Goal: Information Seeking & Learning: Learn about a topic

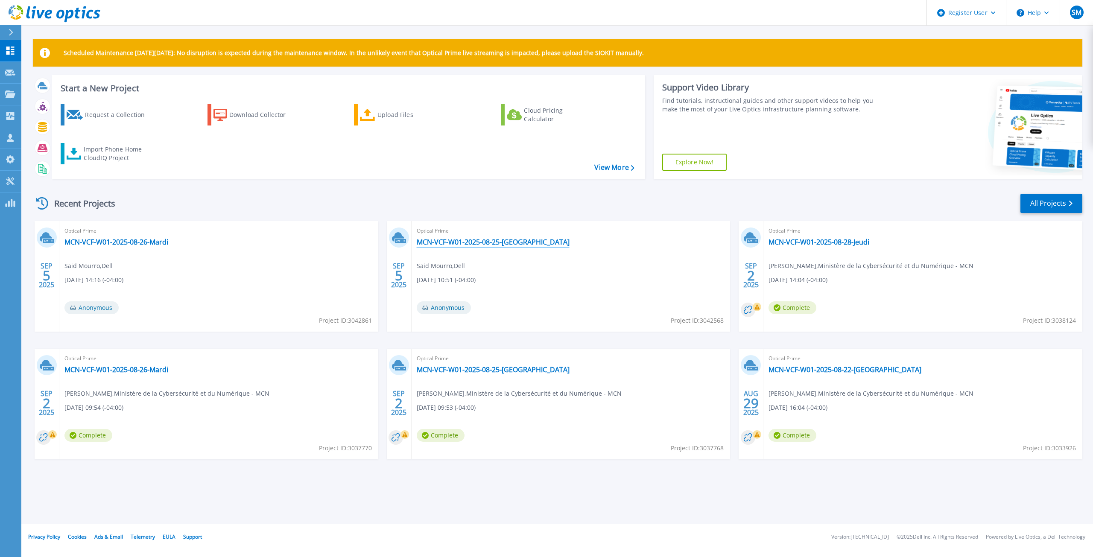
click at [484, 239] on link "MCN-VCF-W01-2025-08-25-[GEOGRAPHIC_DATA]" at bounding box center [493, 242] width 153 height 9
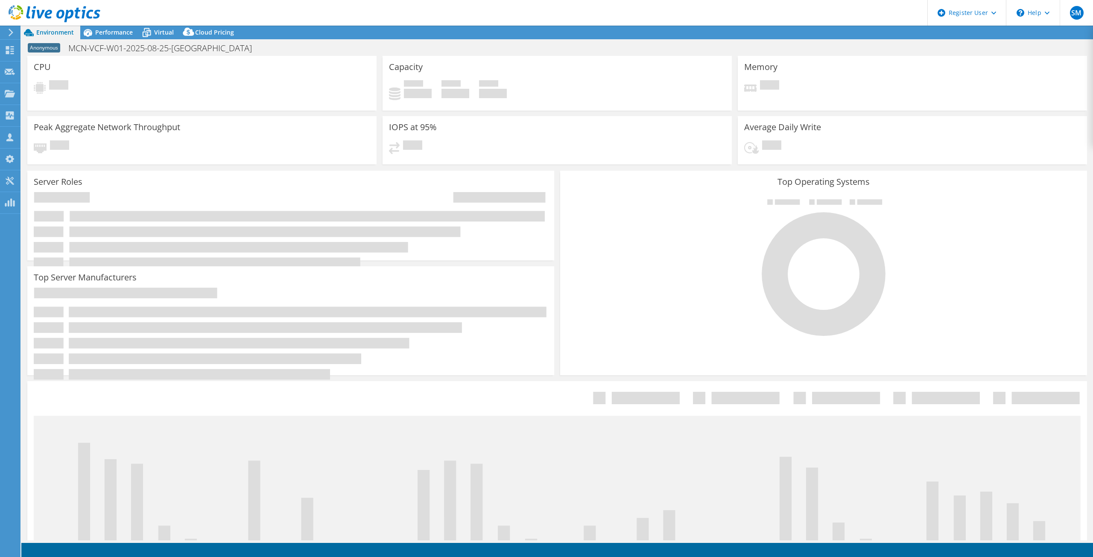
select select "[GEOGRAPHIC_DATA]"
select select "CAD"
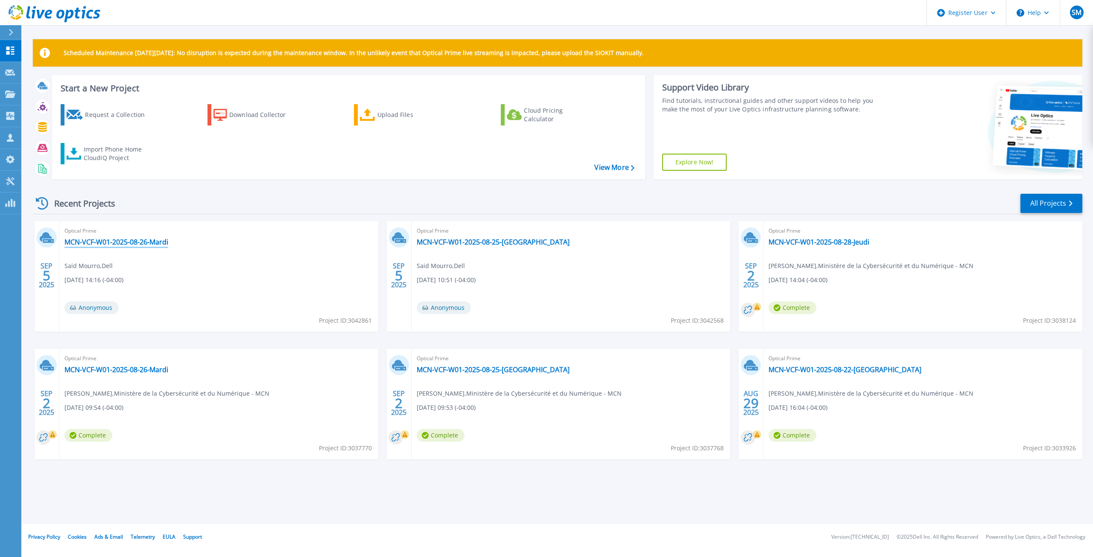
click at [134, 243] on link "MCN-VCF-W01-2025-08-26-Mardi" at bounding box center [116, 242] width 104 height 9
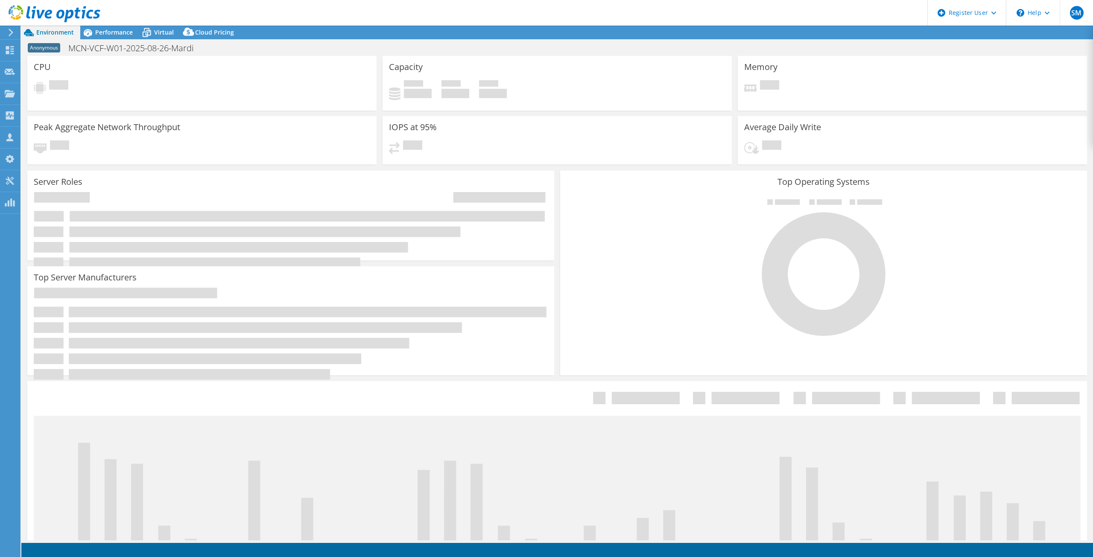
select select "USD"
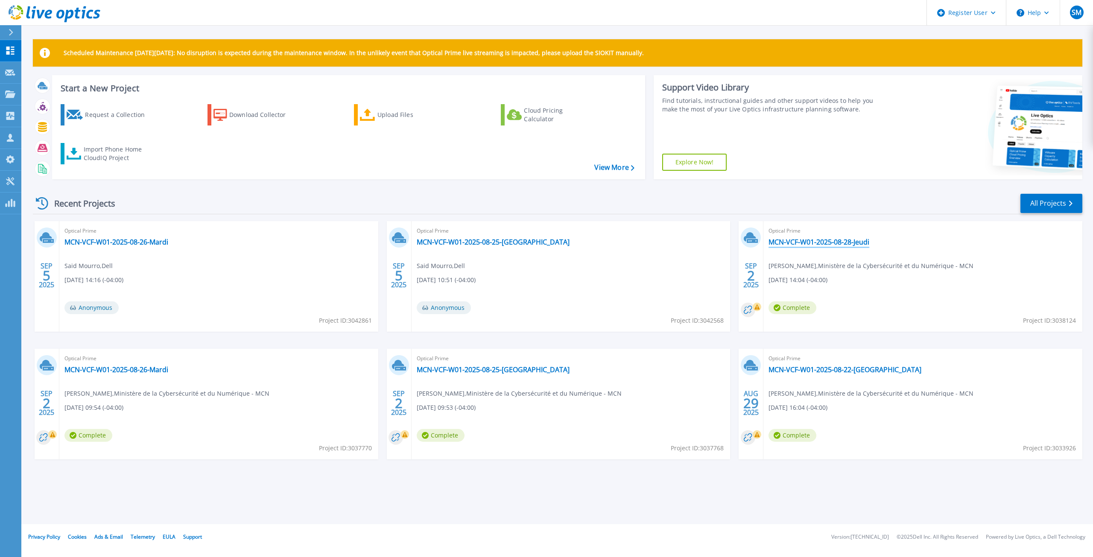
click at [826, 241] on link "MCN-VCF-W01-2025-08-28-Jeudi" at bounding box center [818, 242] width 101 height 9
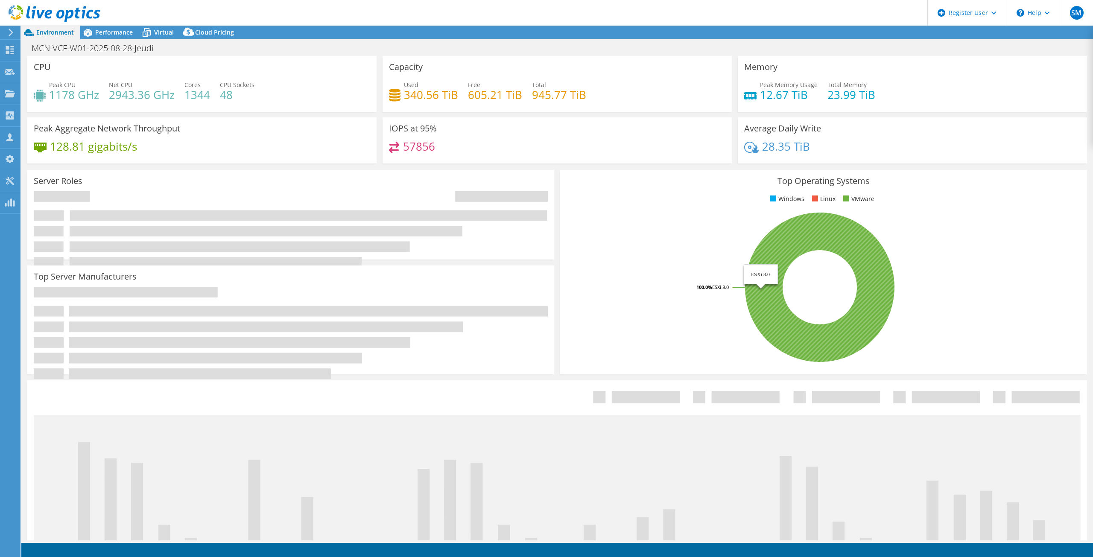
select select "USD"
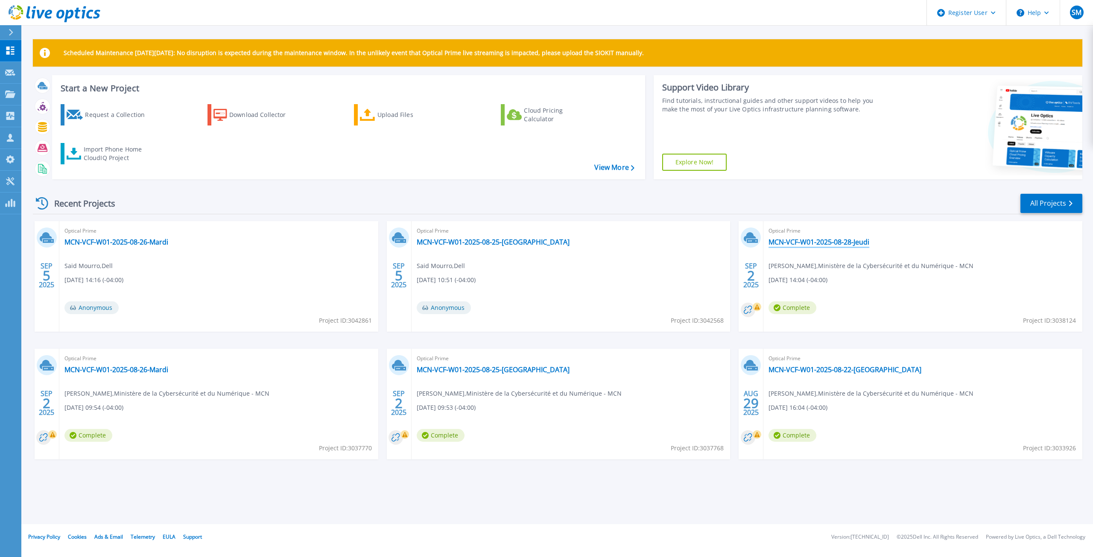
click at [811, 242] on link "MCN-VCF-W01-2025-08-28-Jeudi" at bounding box center [818, 242] width 101 height 9
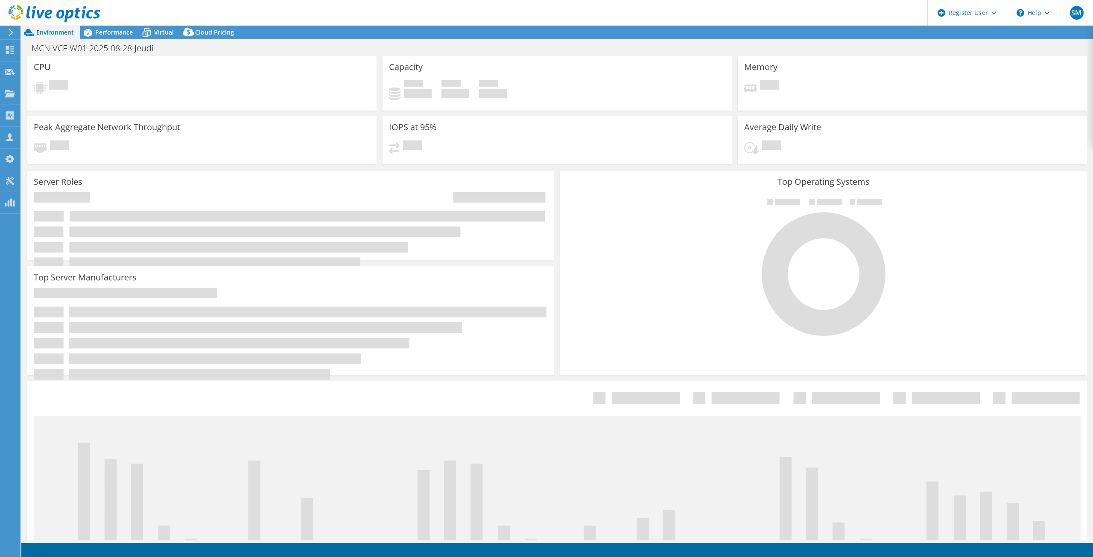
select select "USD"
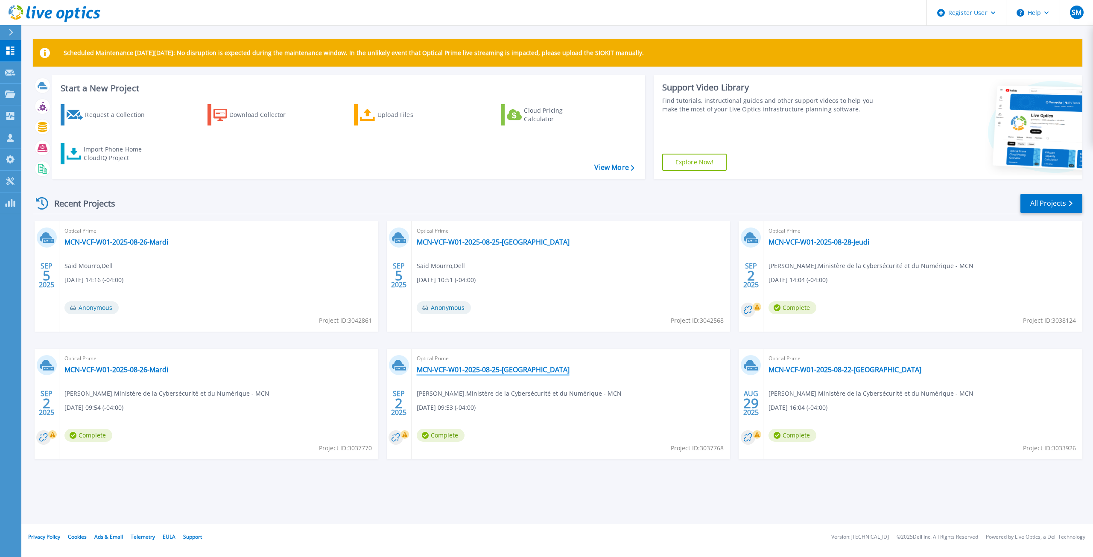
click at [461, 369] on link "MCN-VCF-W01-2025-08-25-[GEOGRAPHIC_DATA]" at bounding box center [493, 369] width 153 height 9
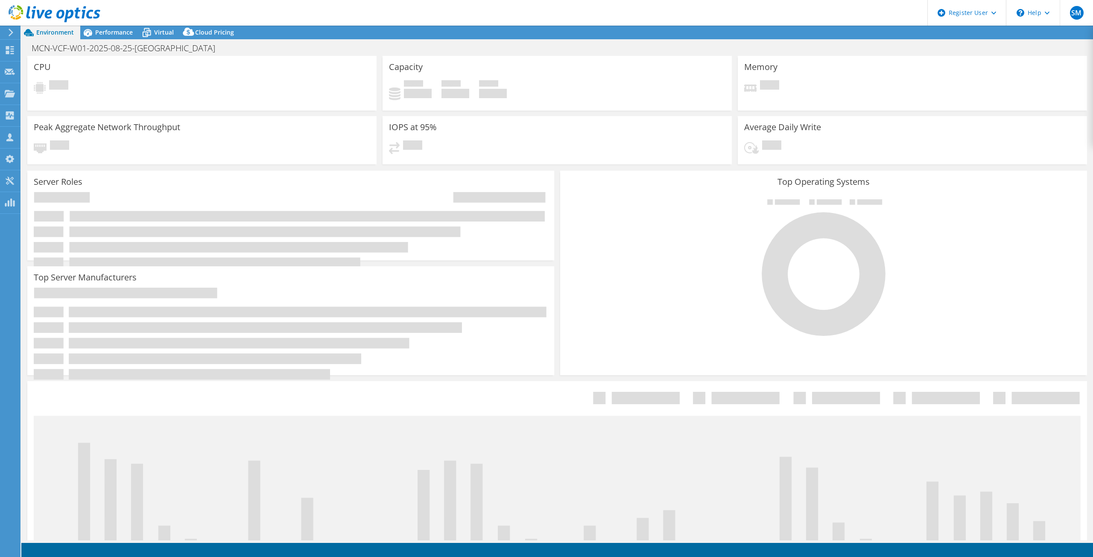
select select "[GEOGRAPHIC_DATA]"
select select "USD"
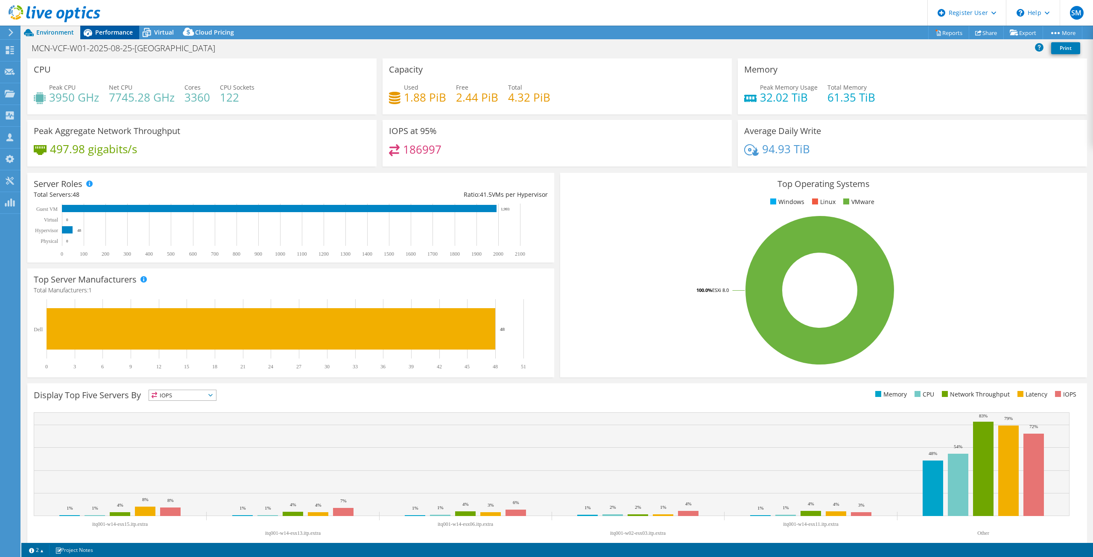
click at [105, 34] on span "Performance" at bounding box center [114, 32] width 38 height 8
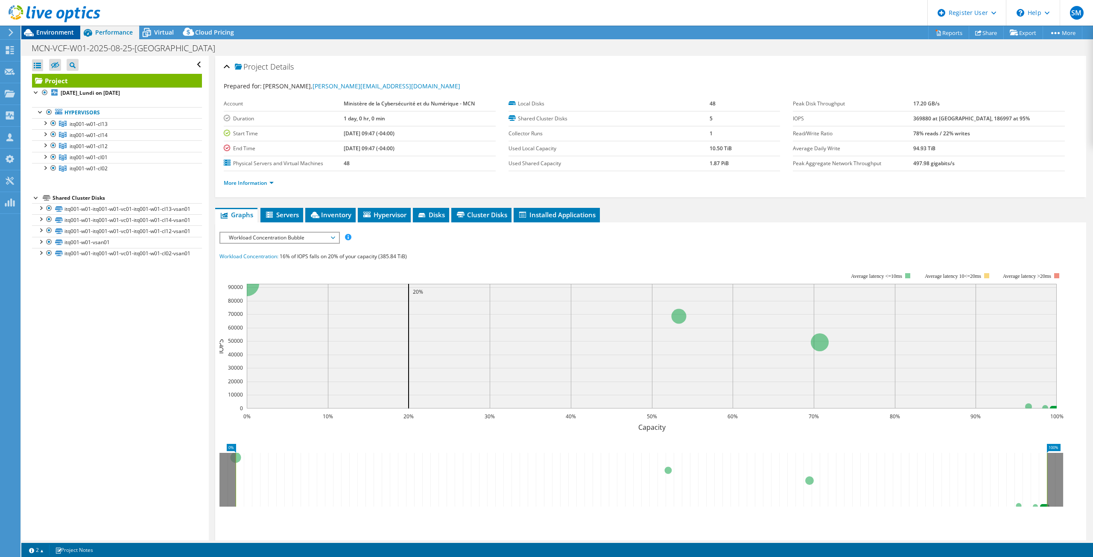
click at [55, 34] on span "Environment" at bounding box center [55, 32] width 38 height 8
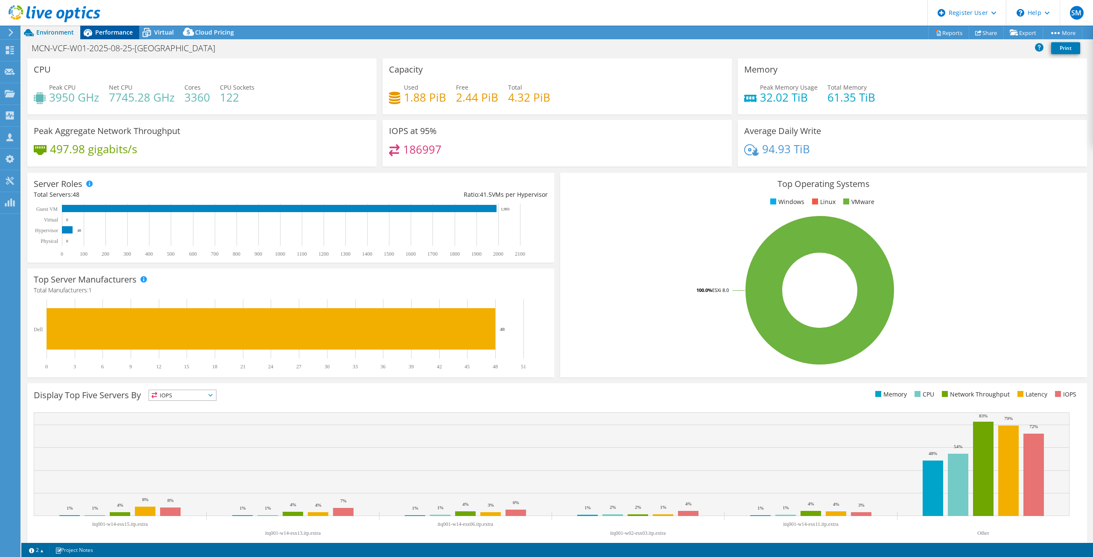
click at [96, 35] on span "Performance" at bounding box center [114, 32] width 38 height 8
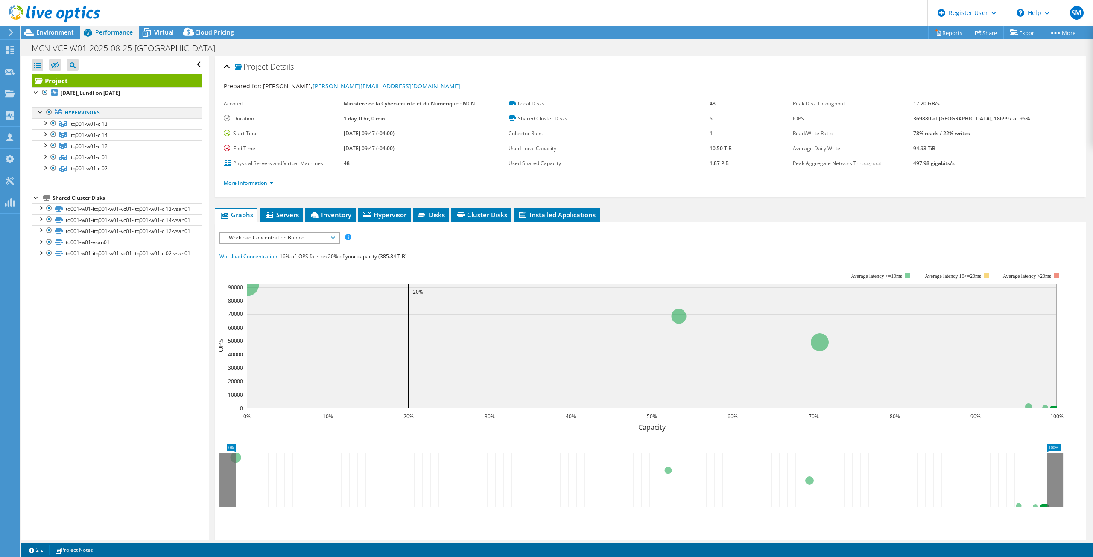
click at [47, 114] on div at bounding box center [49, 112] width 9 height 10
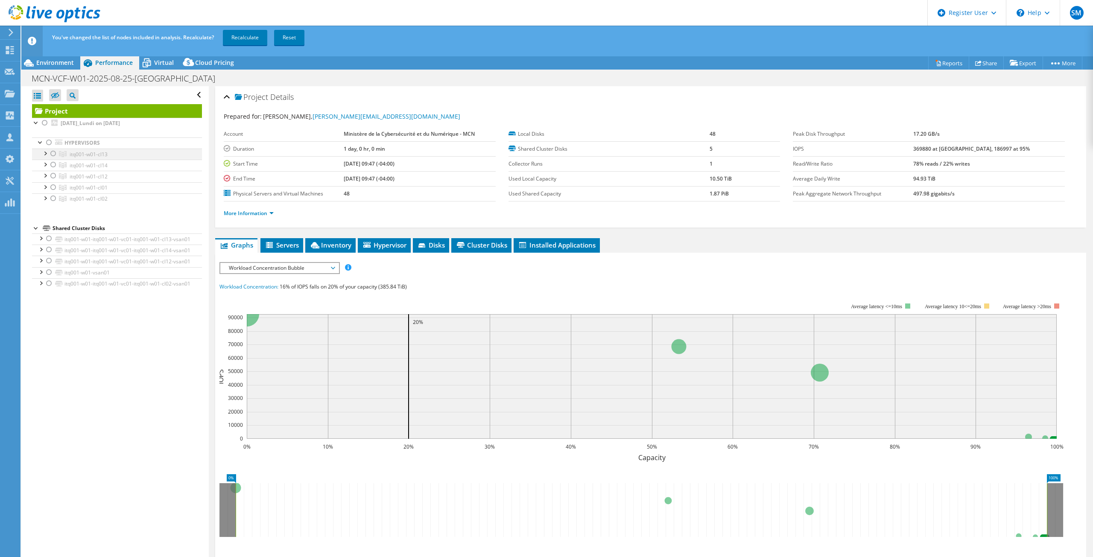
click at [54, 152] on div at bounding box center [53, 154] width 9 height 10
click at [55, 153] on div at bounding box center [53, 154] width 9 height 10
click at [55, 188] on div at bounding box center [53, 187] width 9 height 10
click at [237, 40] on link "Recalculate" at bounding box center [245, 37] width 44 height 15
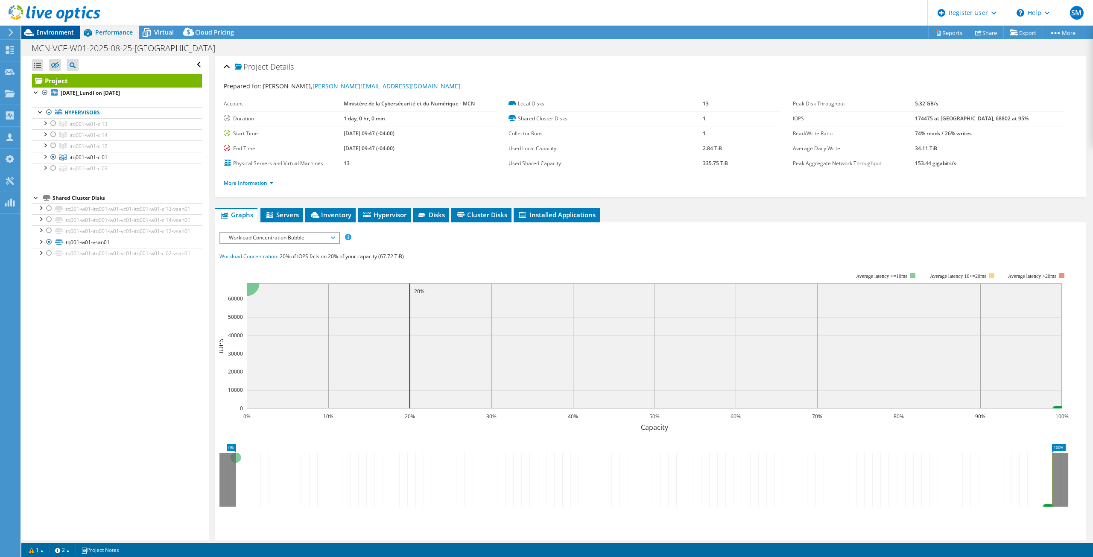
click at [68, 37] on div "Environment" at bounding box center [50, 33] width 59 height 14
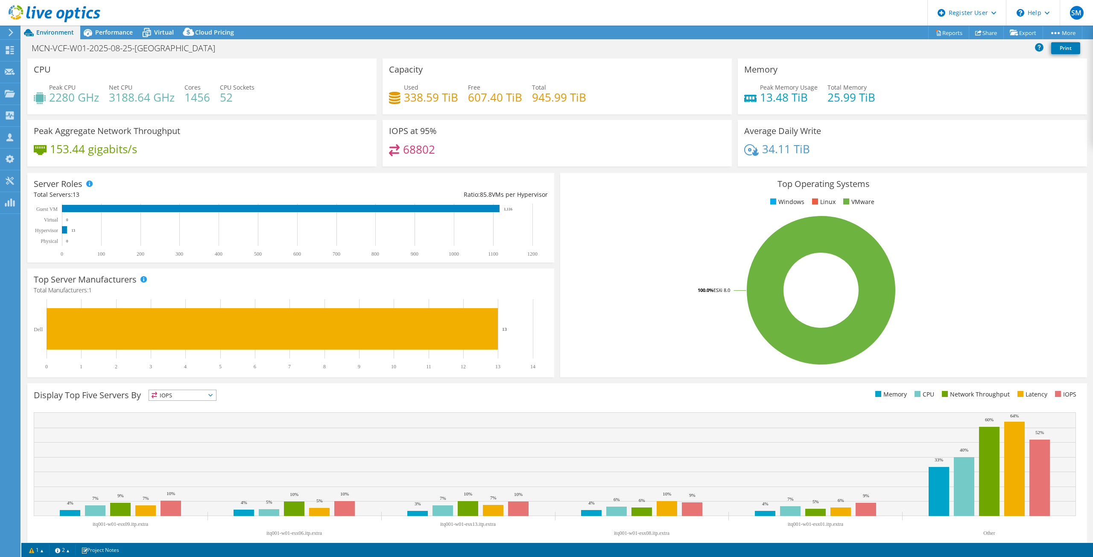
click at [49, 10] on use at bounding box center [55, 13] width 92 height 17
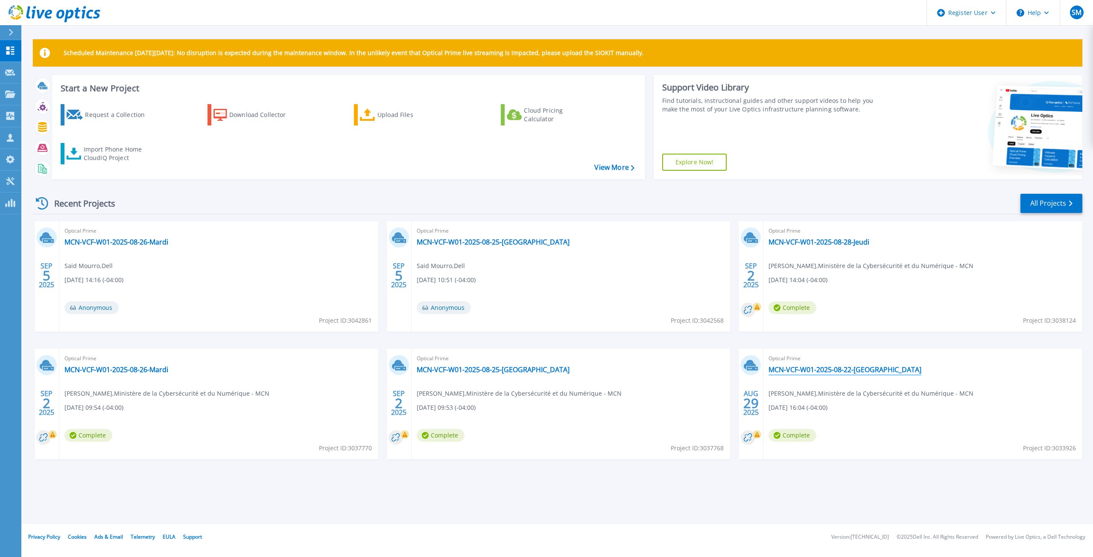
click at [828, 370] on link "MCN-VCF-W01-2025-08-22-[GEOGRAPHIC_DATA]" at bounding box center [844, 369] width 153 height 9
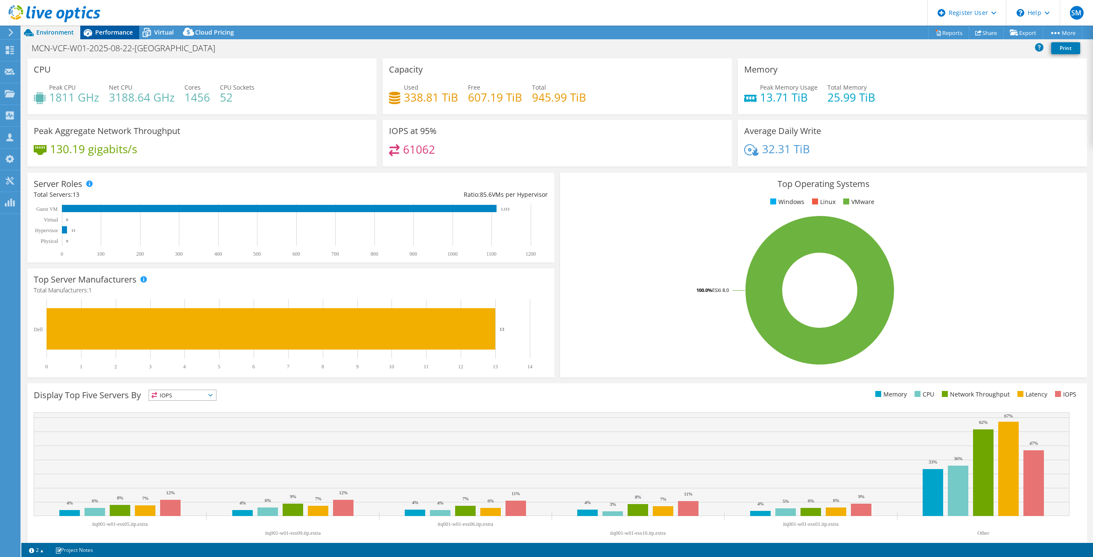
click at [97, 31] on span "Performance" at bounding box center [114, 32] width 38 height 8
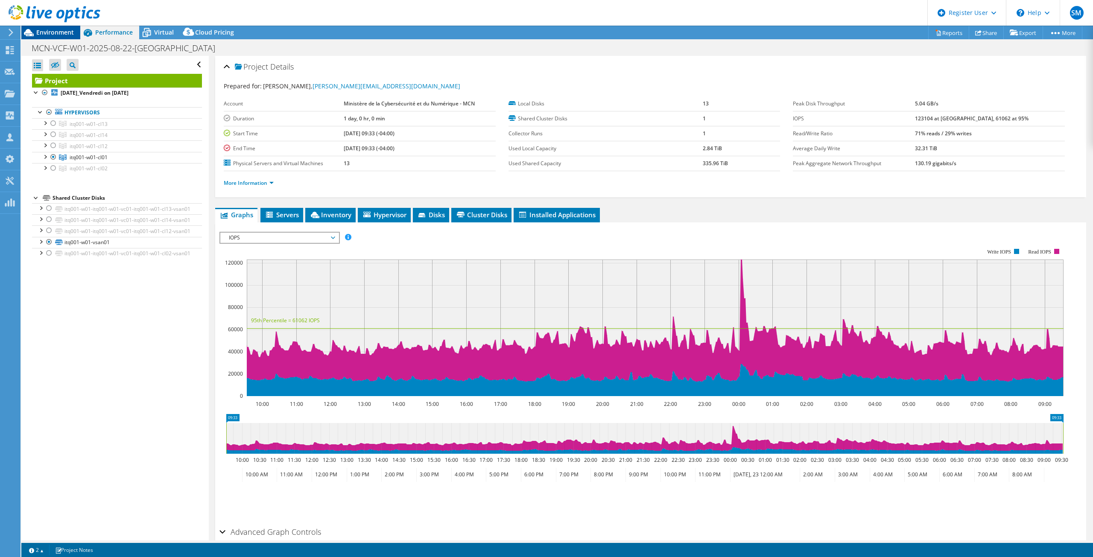
click at [42, 32] on span "Environment" at bounding box center [55, 32] width 38 height 8
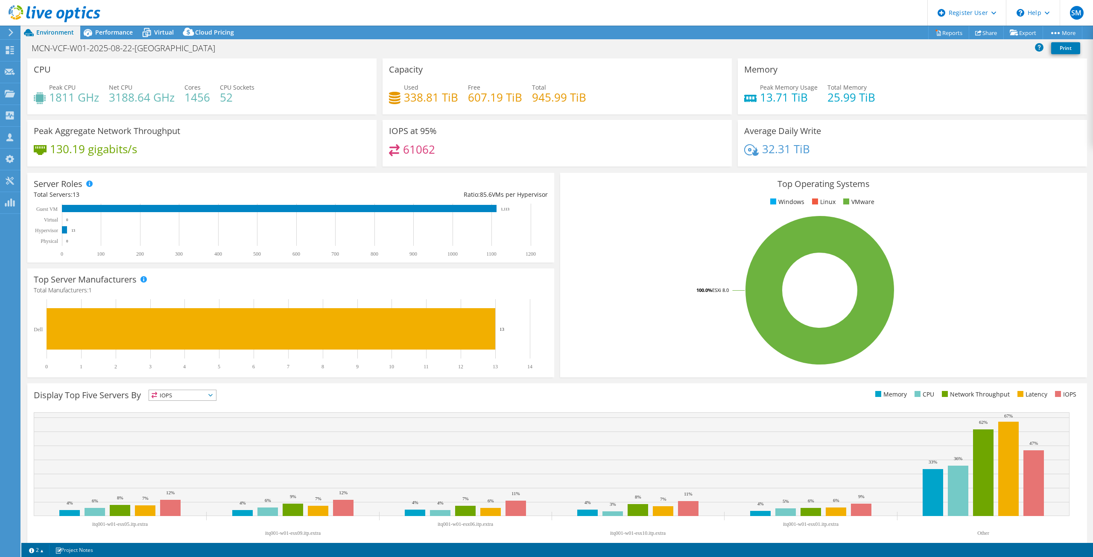
click at [22, 3] on div at bounding box center [50, 14] width 100 height 29
click at [27, 9] on icon at bounding box center [55, 13] width 92 height 17
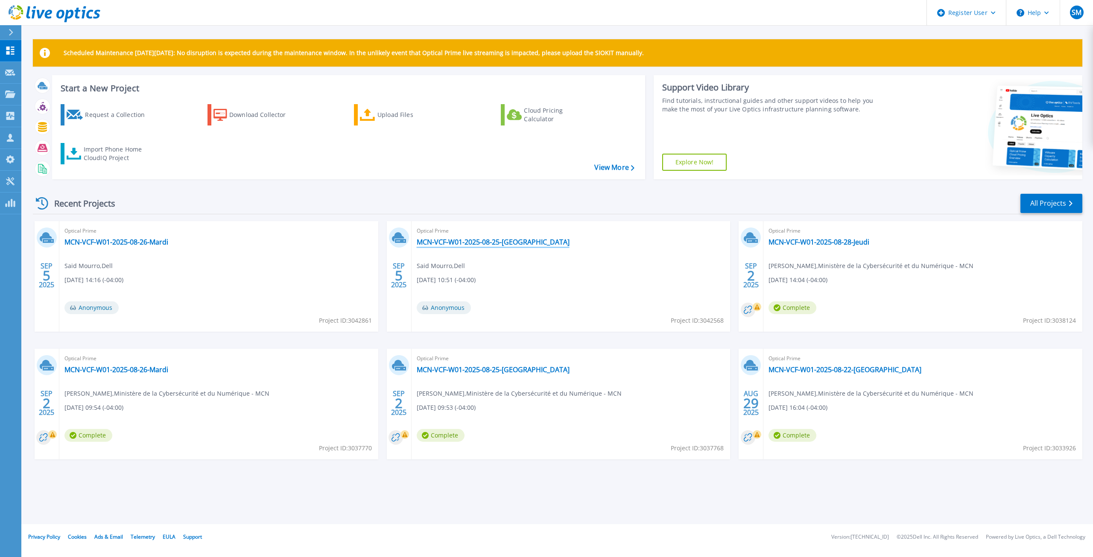
click at [474, 240] on link "MCN-VCF-W01-2025-08-25-[GEOGRAPHIC_DATA]" at bounding box center [493, 242] width 153 height 9
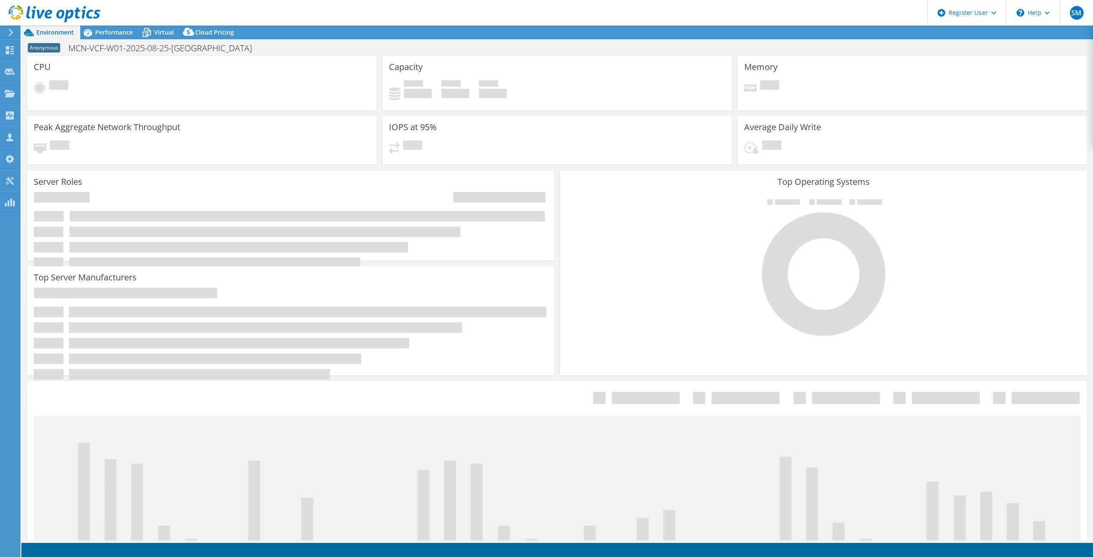
select select "[GEOGRAPHIC_DATA]"
select select "CAD"
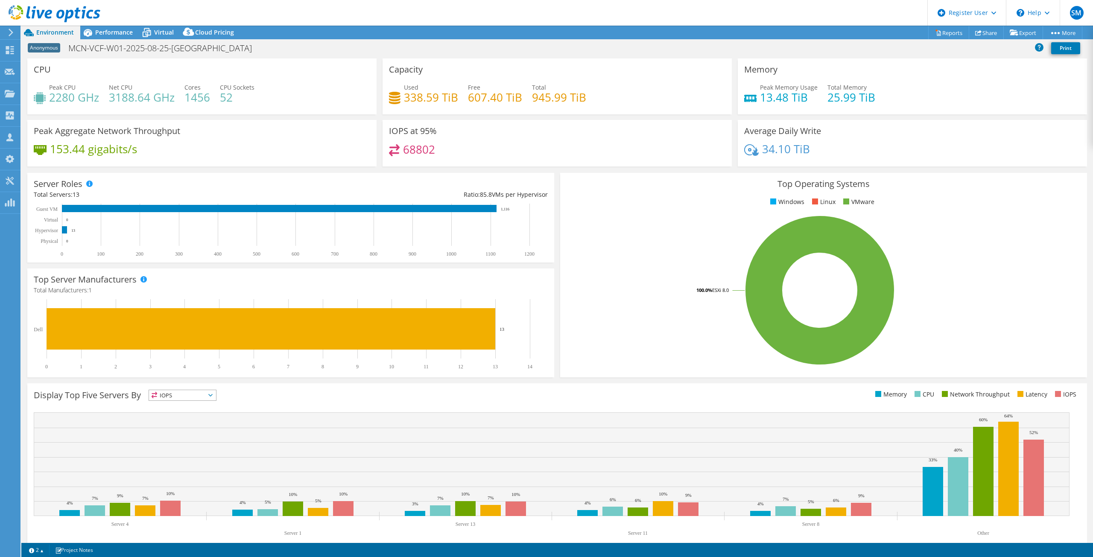
click at [47, 12] on use at bounding box center [55, 13] width 92 height 17
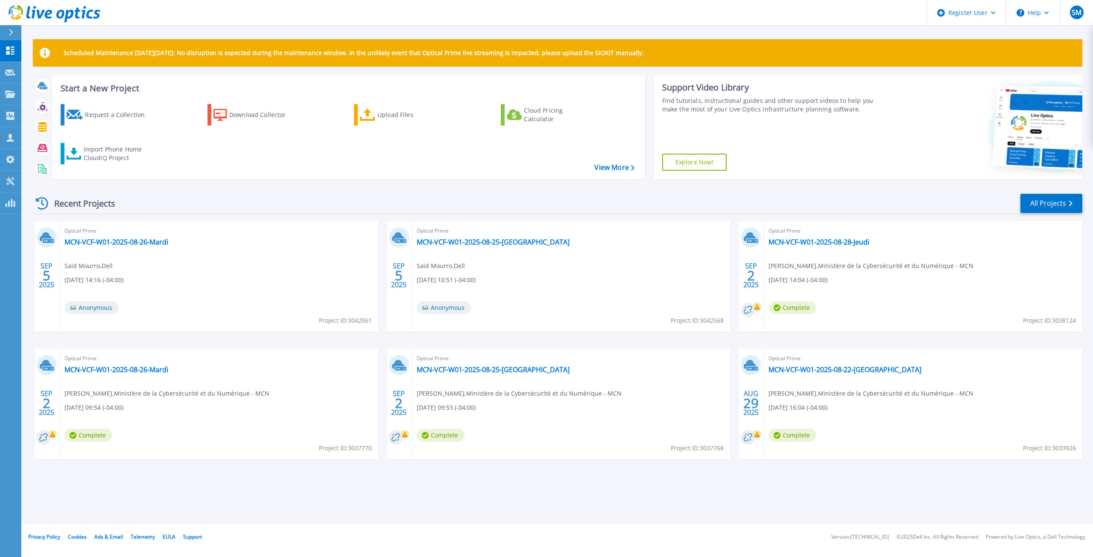
click at [828, 364] on div "Optical Prime MCN-VCF-W01-2025-08-22-[PERSON_NAME] , Ministère de la Cybersécur…" at bounding box center [922, 404] width 319 height 111
click at [830, 367] on link "MCN-VCF-W01-2025-08-22-[GEOGRAPHIC_DATA]" at bounding box center [844, 369] width 153 height 9
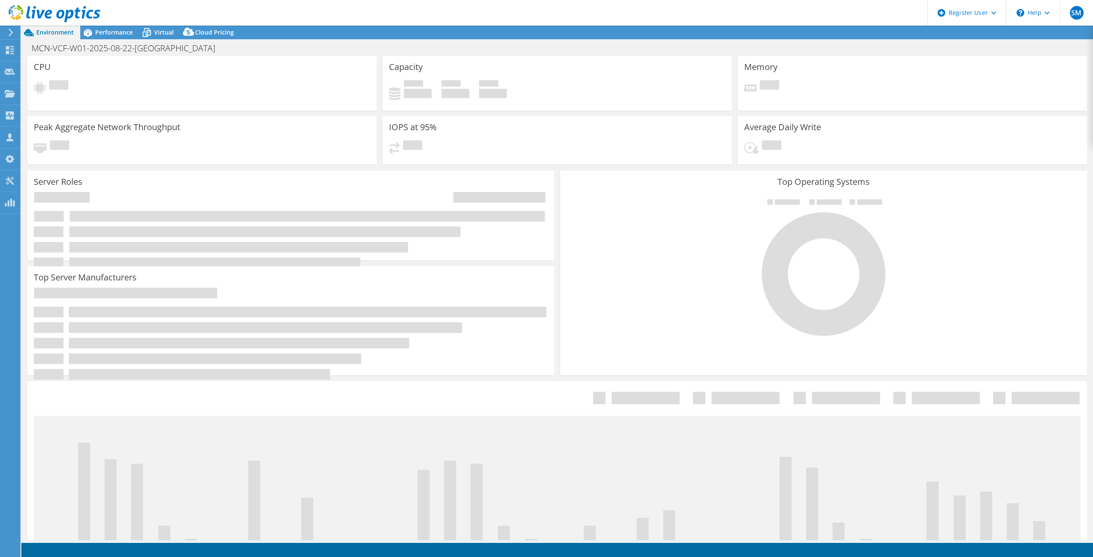
select select "USD"
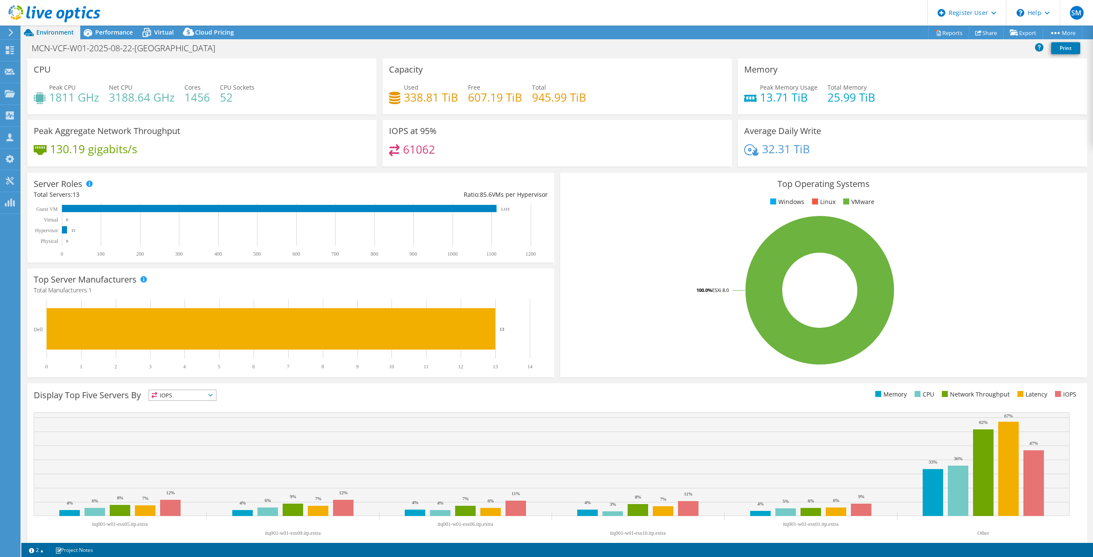
click at [56, 15] on icon at bounding box center [55, 13] width 92 height 17
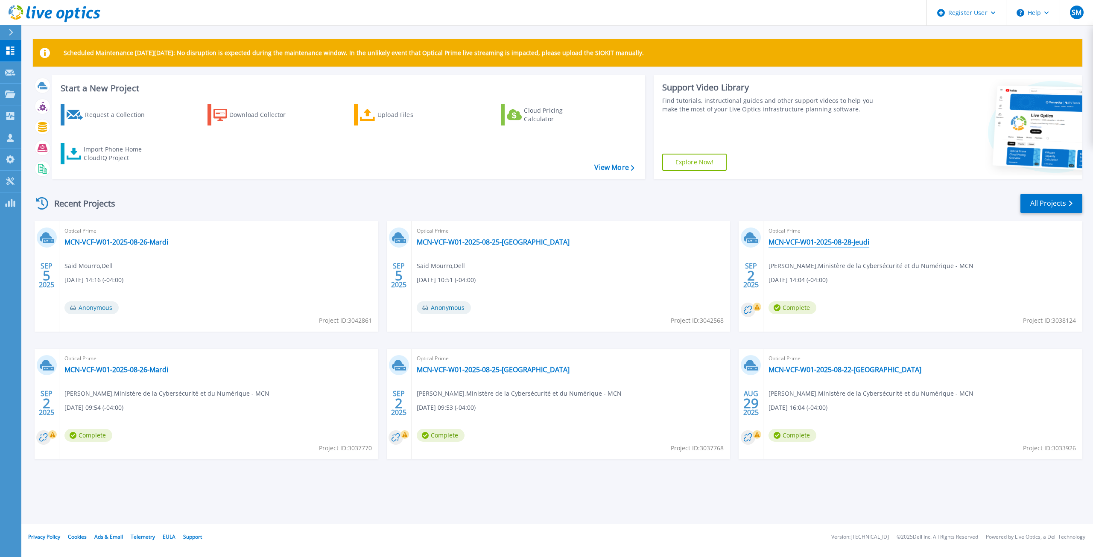
click at [837, 243] on link "MCN-VCF-W01-2025-08-28-Jeudi" at bounding box center [818, 242] width 101 height 9
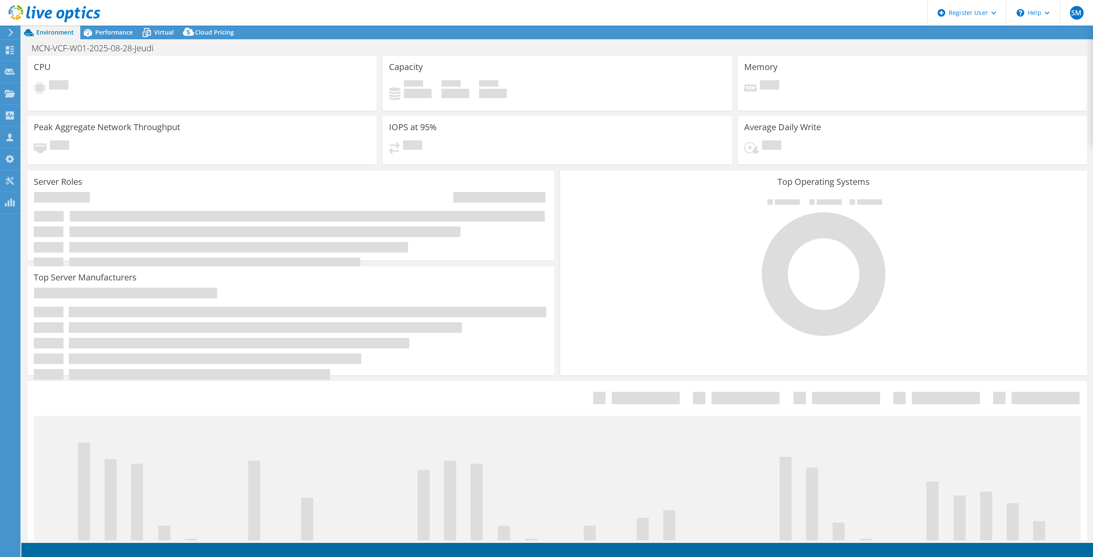
select select "USD"
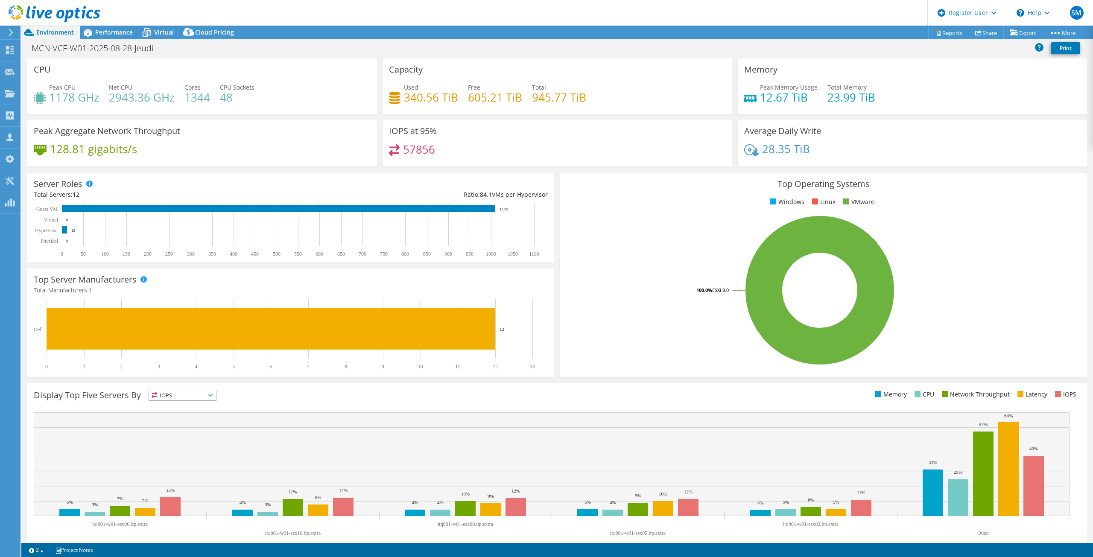
click at [68, 19] on icon at bounding box center [55, 13] width 92 height 17
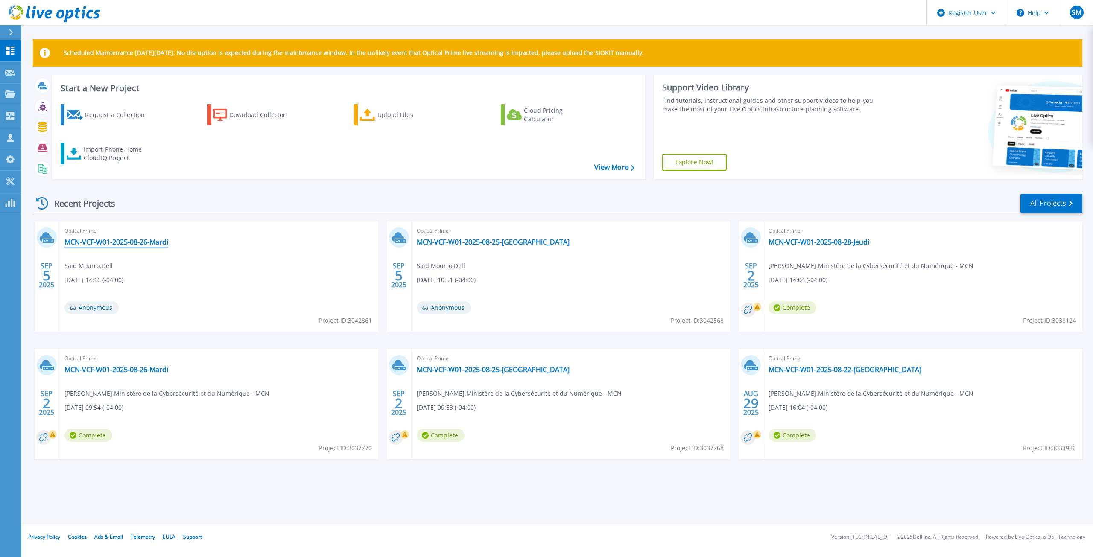
click at [151, 238] on link "MCN-VCF-W01-2025-08-26-Mardi" at bounding box center [116, 242] width 104 height 9
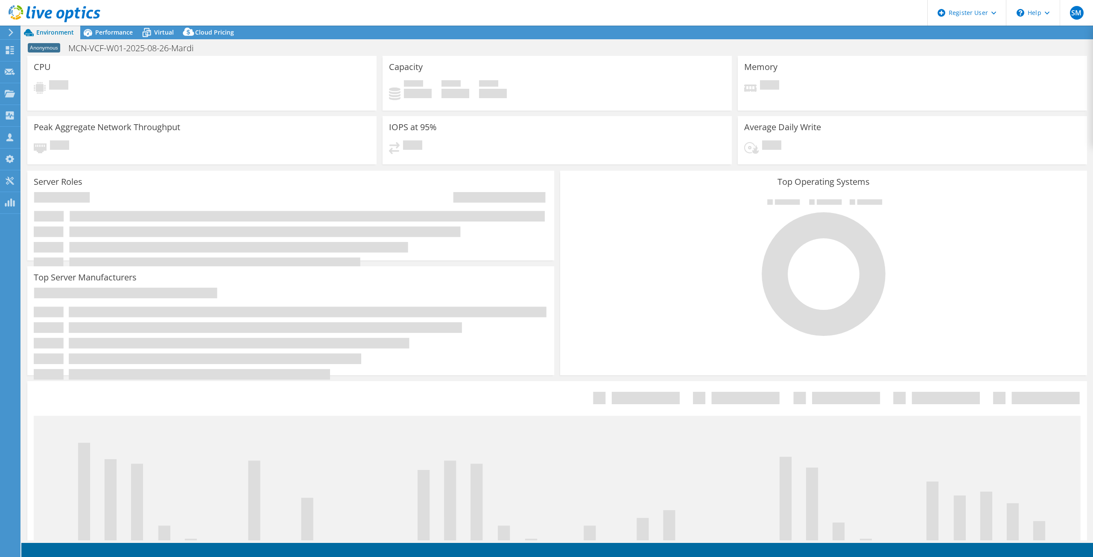
select select "USD"
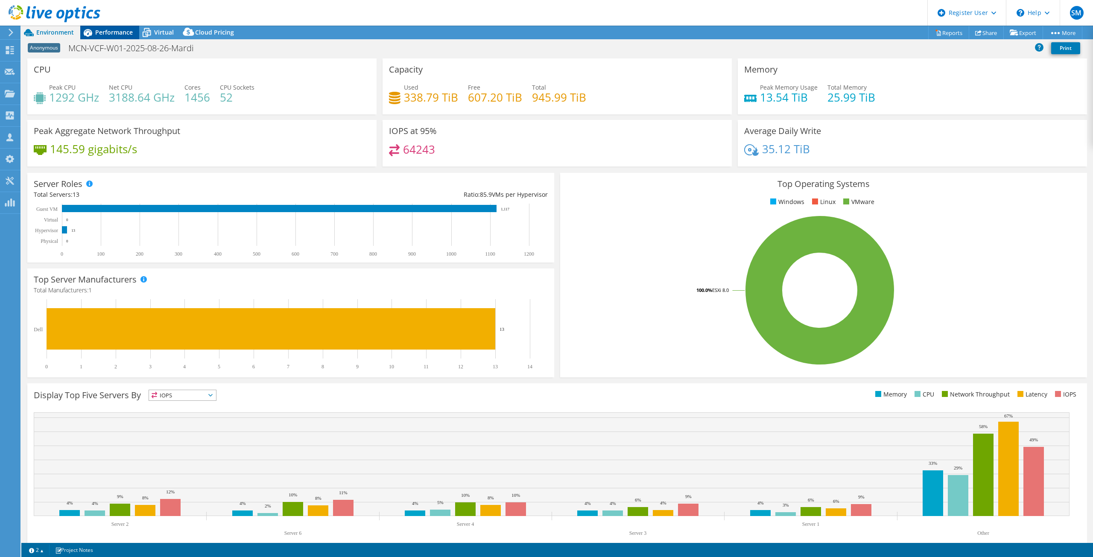
click at [116, 32] on span "Performance" at bounding box center [114, 32] width 38 height 8
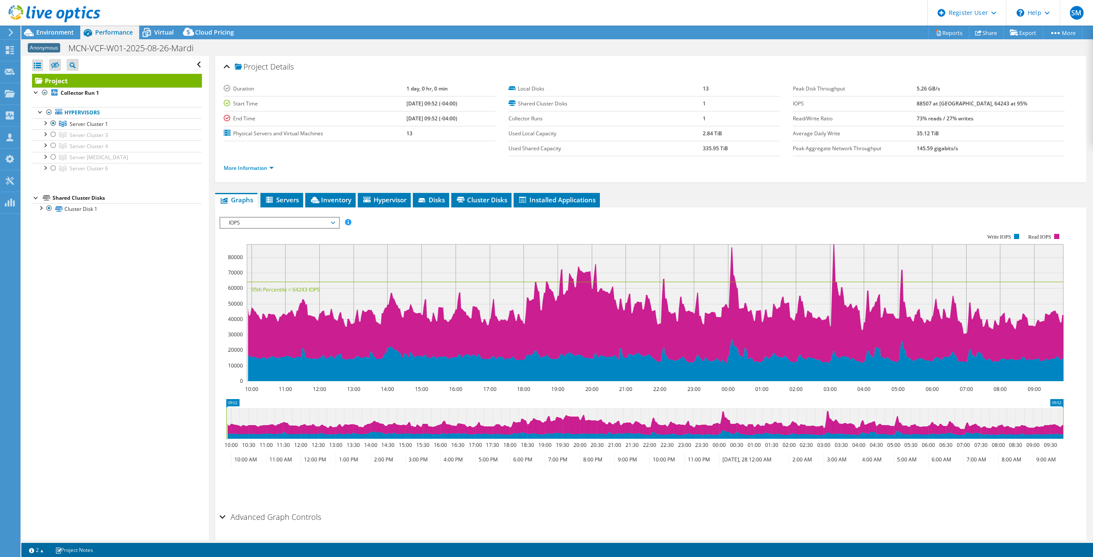
click at [276, 218] on span "IOPS" at bounding box center [280, 223] width 110 height 10
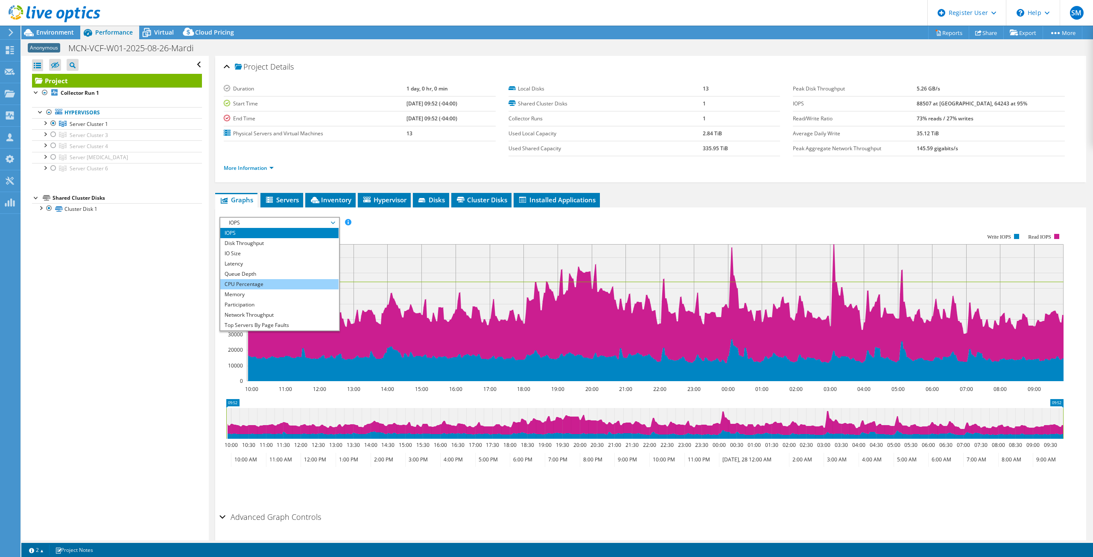
click at [263, 284] on li "CPU Percentage" at bounding box center [279, 284] width 118 height 10
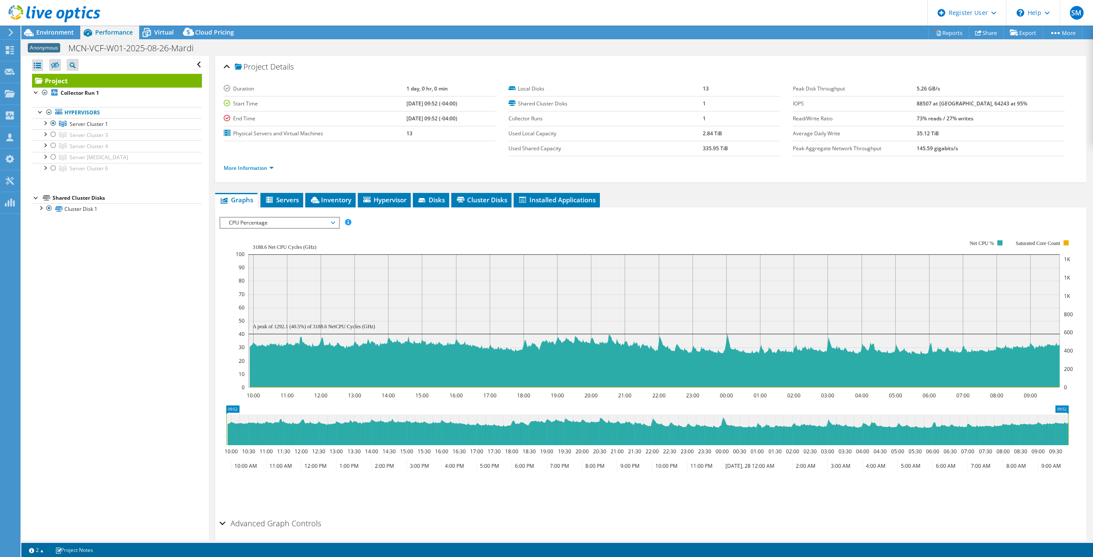
click at [67, 19] on use at bounding box center [55, 13] width 92 height 17
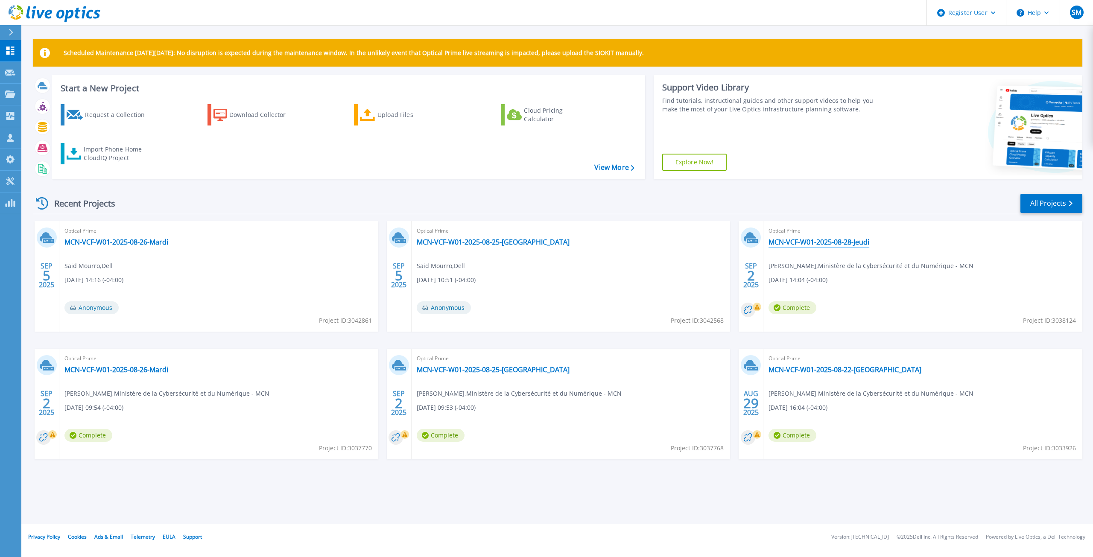
click at [855, 243] on link "MCN-VCF-W01-2025-08-28-Jeudi" at bounding box center [818, 242] width 101 height 9
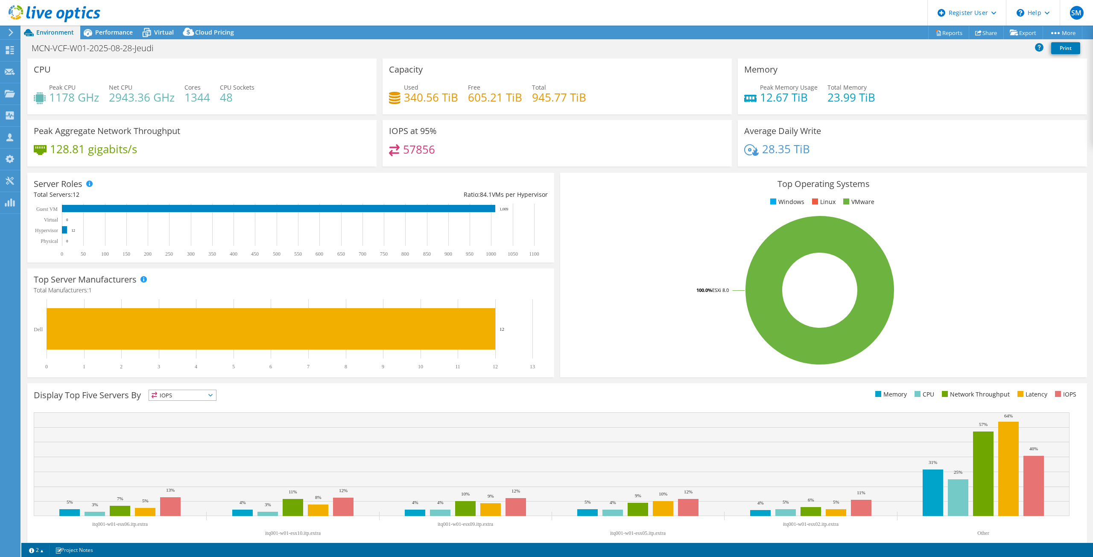
click at [51, 17] on use at bounding box center [55, 13] width 92 height 17
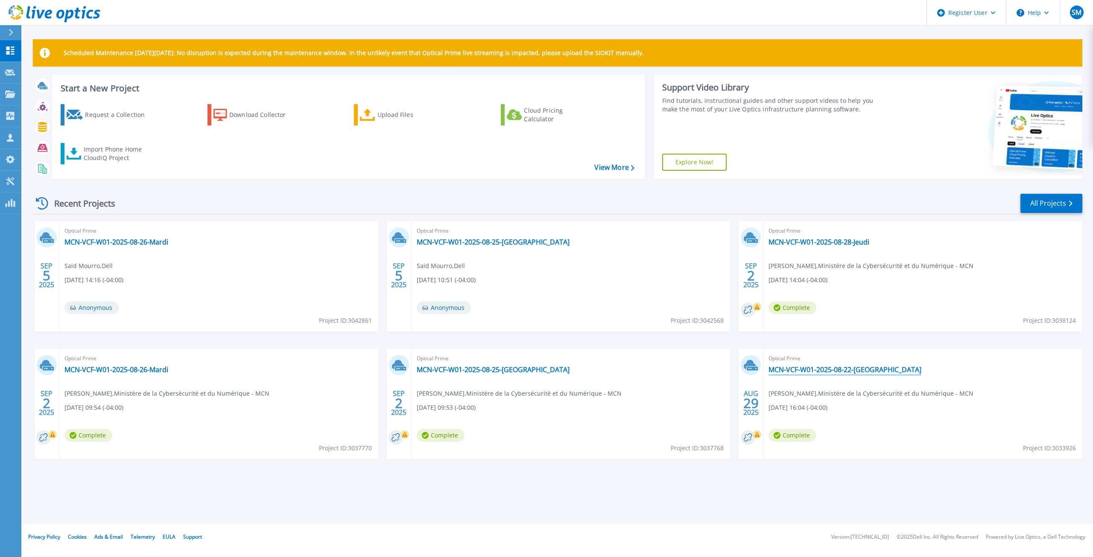
click at [820, 368] on link "MCN-VCF-W01-2025-08-22-[GEOGRAPHIC_DATA]" at bounding box center [844, 369] width 153 height 9
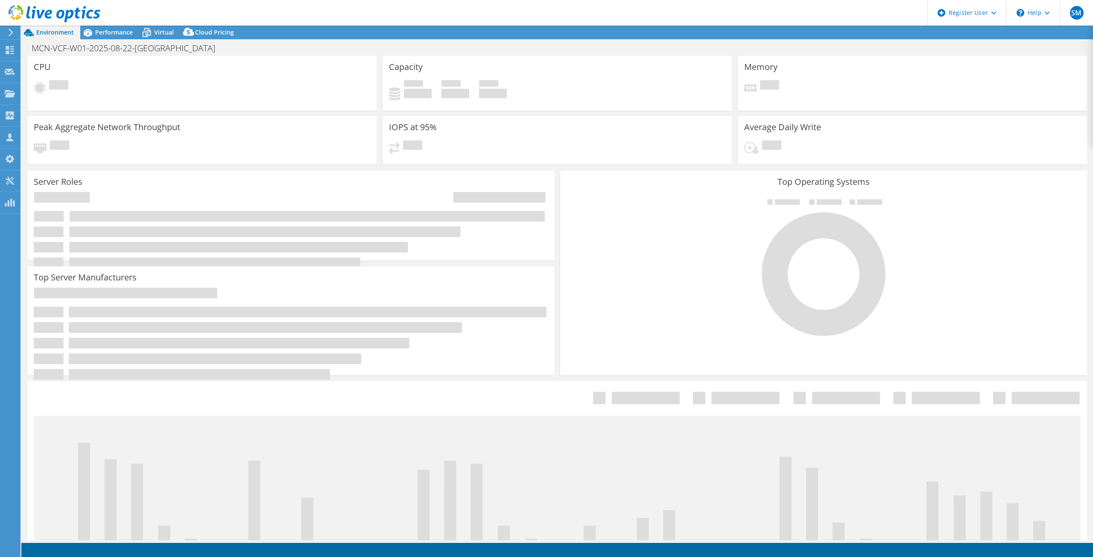
select select "USD"
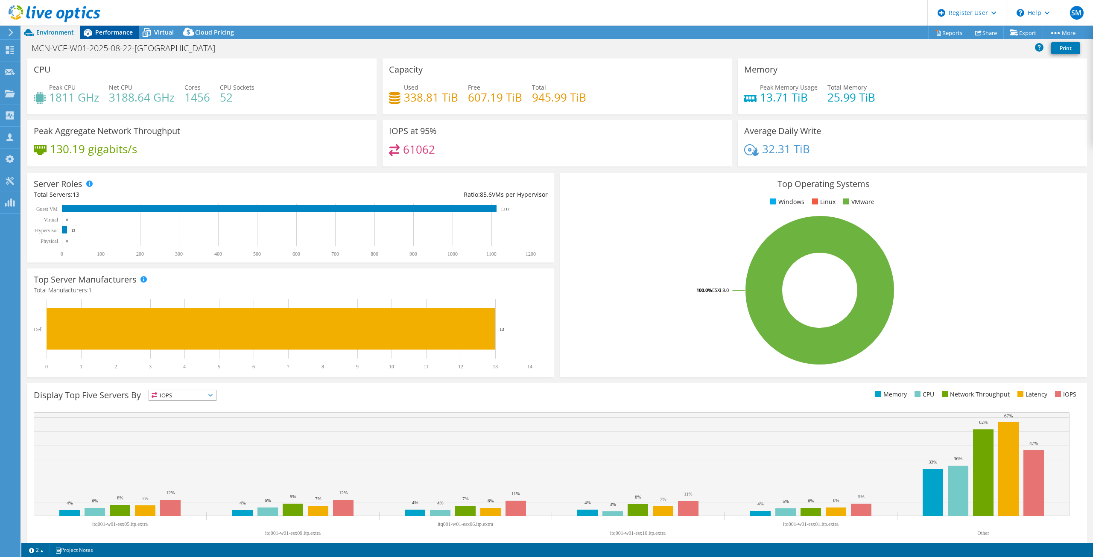
click at [108, 35] on span "Performance" at bounding box center [114, 32] width 38 height 8
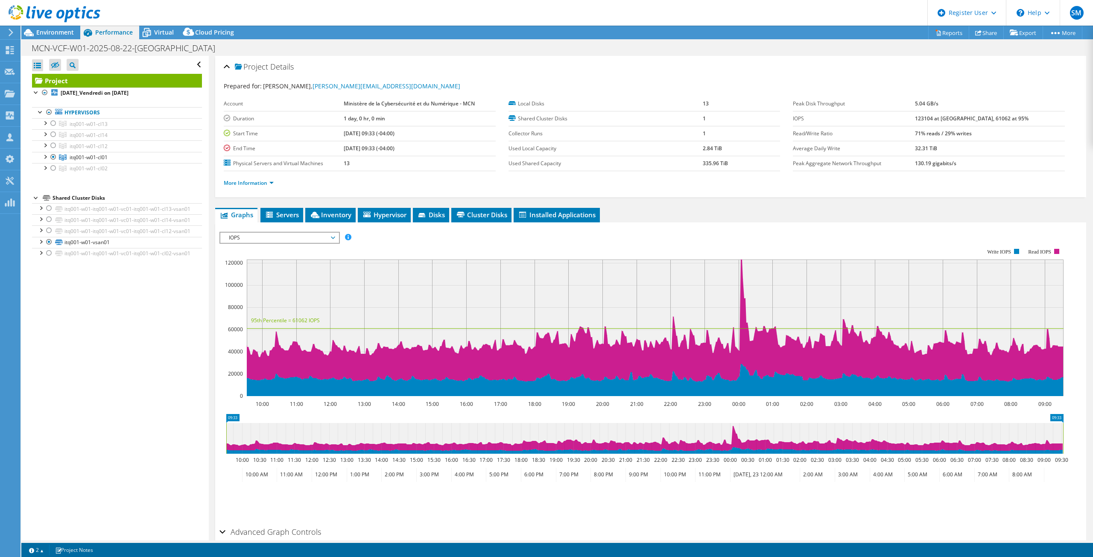
click at [290, 239] on span "IOPS" at bounding box center [280, 238] width 110 height 10
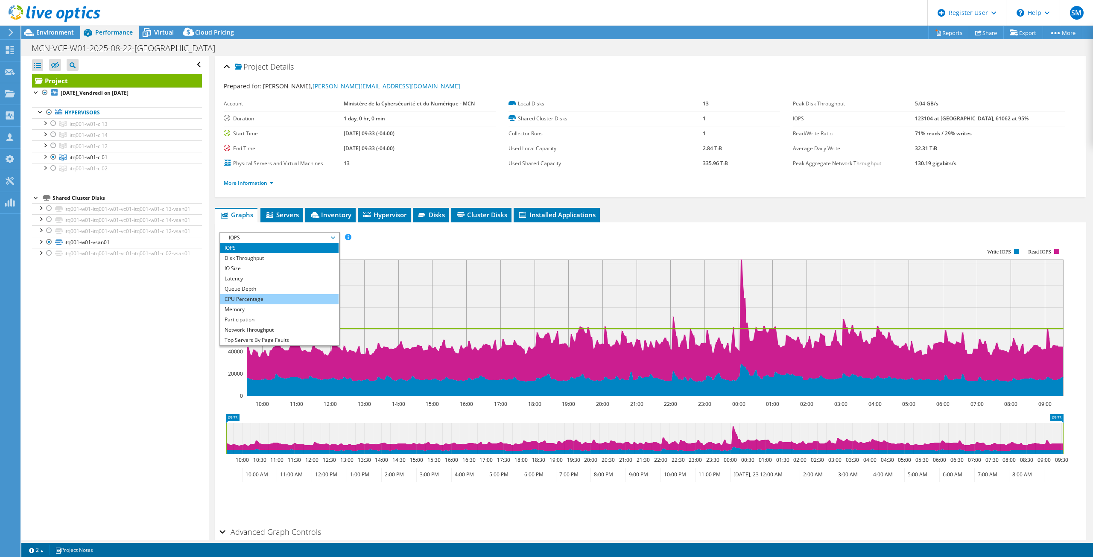
click at [267, 297] on li "CPU Percentage" at bounding box center [279, 299] width 118 height 10
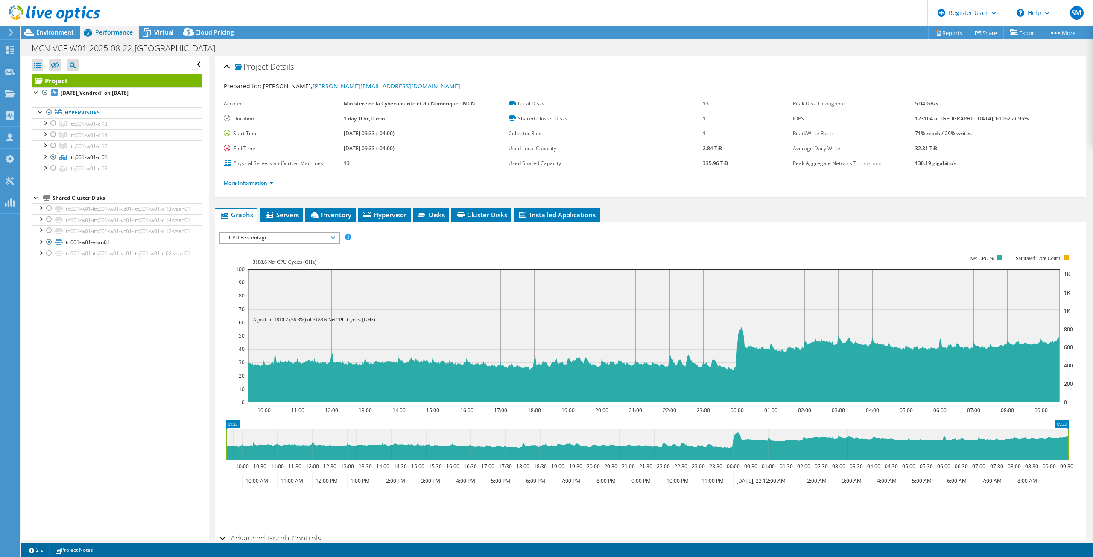
click at [39, 16] on use at bounding box center [55, 13] width 92 height 17
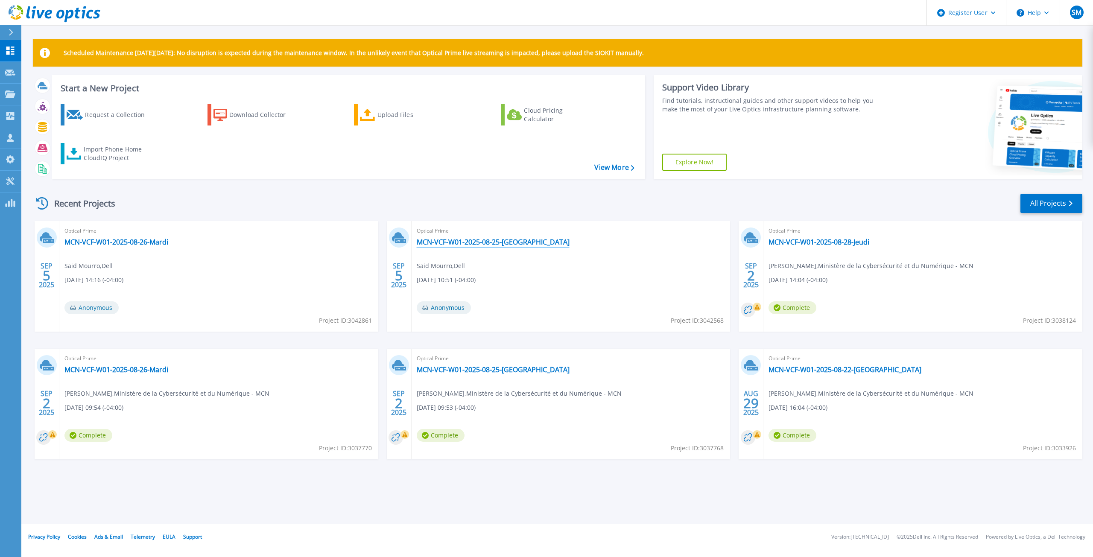
click at [485, 242] on link "MCN-VCF-W01-2025-08-25-Lundi" at bounding box center [493, 242] width 153 height 9
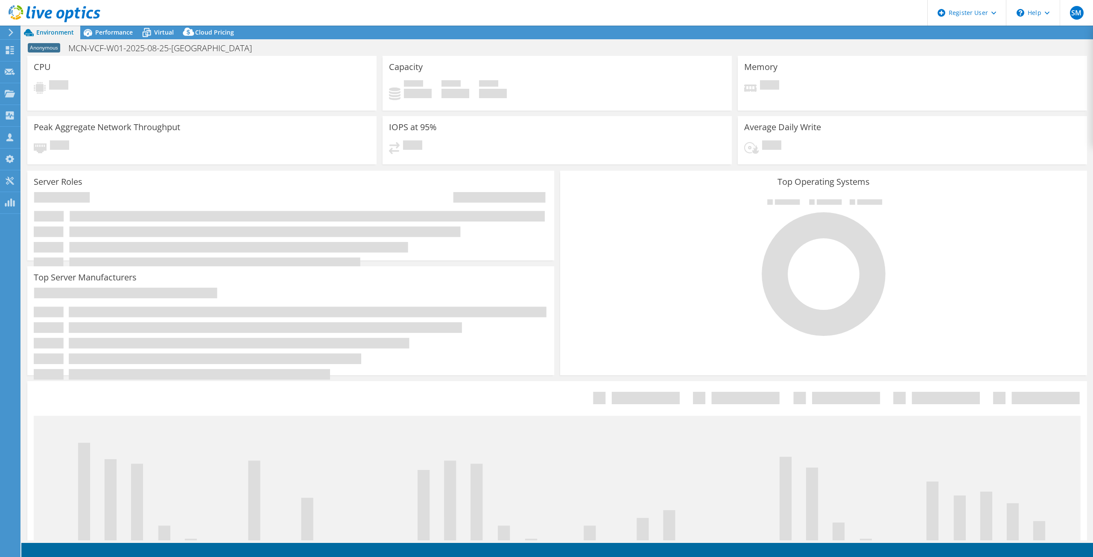
select select "[GEOGRAPHIC_DATA]"
select select "CAD"
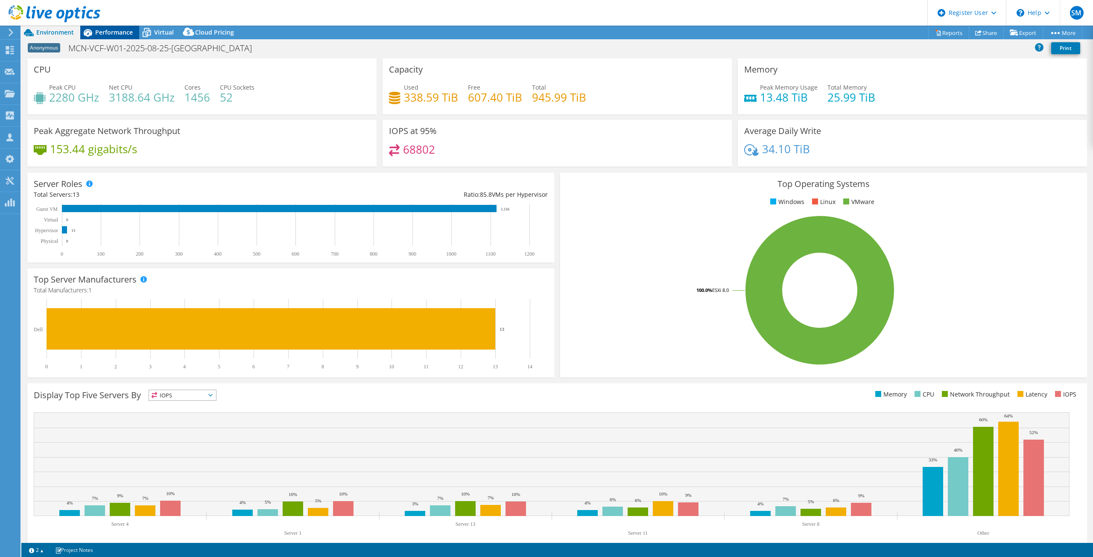
click at [114, 33] on span "Performance" at bounding box center [114, 32] width 38 height 8
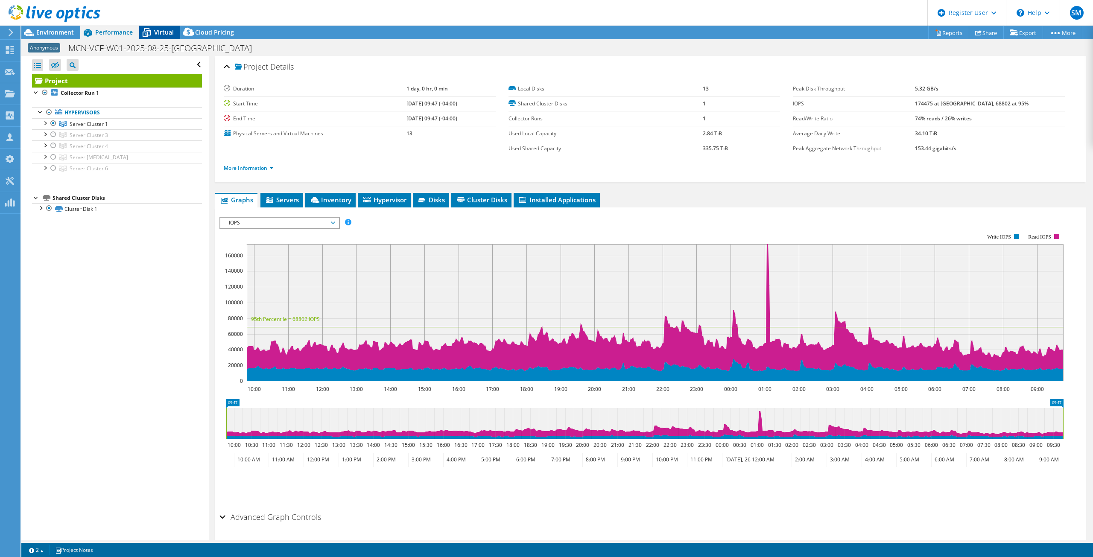
click at [163, 32] on span "Virtual" at bounding box center [164, 32] width 20 height 8
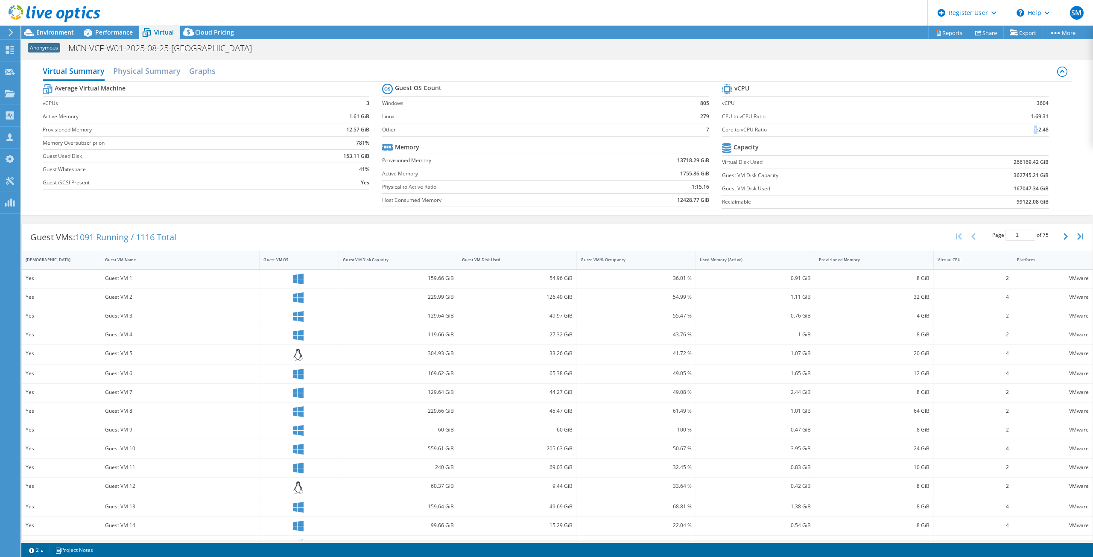
drag, startPoint x: 1030, startPoint y: 128, endPoint x: 1003, endPoint y: 130, distance: 26.9
click at [1003, 130] on td "1:2.48" at bounding box center [1005, 129] width 86 height 13
click at [1011, 130] on td "1:2.48" at bounding box center [1005, 129] width 86 height 13
drag, startPoint x: 1032, startPoint y: 130, endPoint x: 1045, endPoint y: 129, distance: 12.9
click at [1045, 129] on section "vCPU vCPU 3604 CPU to vCPU Ratio 1:69.31 Core to vCPU Ratio 1:2.48 Capacity Vir…" at bounding box center [891, 147] width 339 height 131
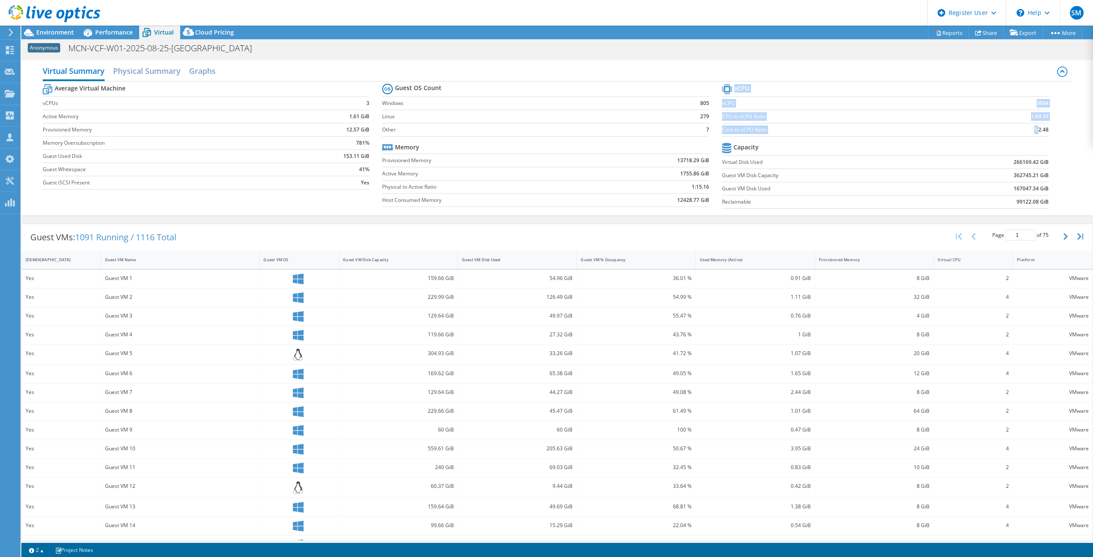
click at [1034, 133] on b "1:2.48" at bounding box center [1041, 129] width 15 height 9
drag, startPoint x: 1049, startPoint y: 131, endPoint x: 1031, endPoint y: 129, distance: 18.1
click at [1031, 129] on section "vCPU vCPU 3604 CPU to vCPU Ratio 1:69.31 Core to vCPU Ratio 1:2.48 Capacity Vir…" at bounding box center [891, 147] width 339 height 131
click at [51, 30] on span "Environment" at bounding box center [55, 32] width 38 height 8
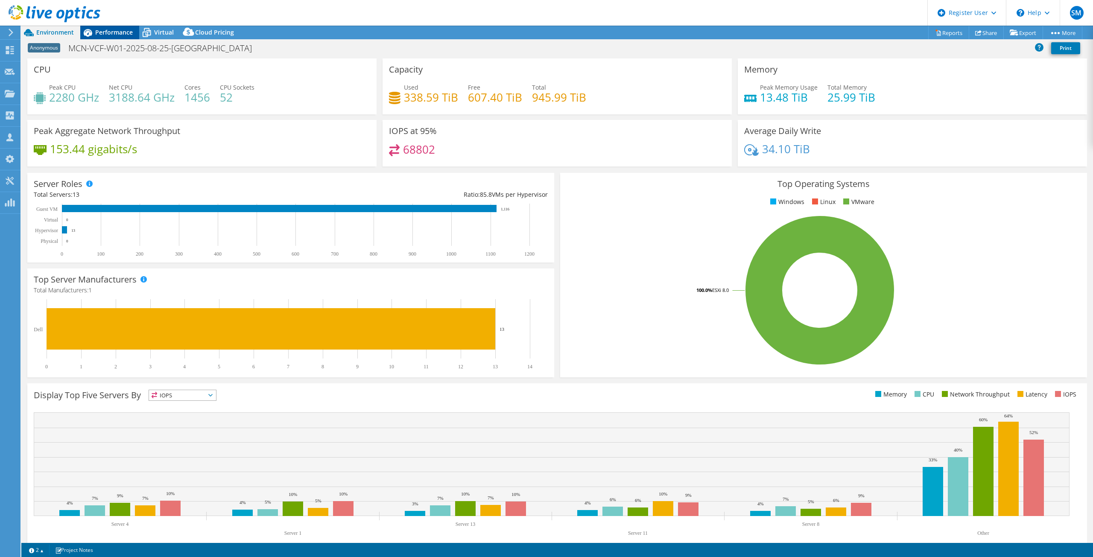
click at [96, 33] on span "Performance" at bounding box center [114, 32] width 38 height 8
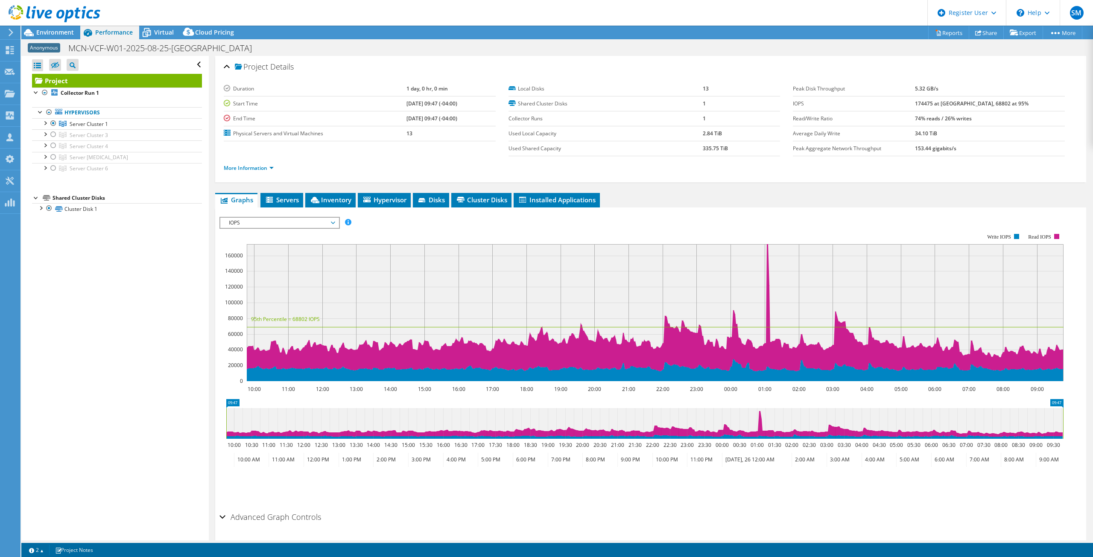
click at [277, 223] on span "IOPS" at bounding box center [280, 223] width 110 height 10
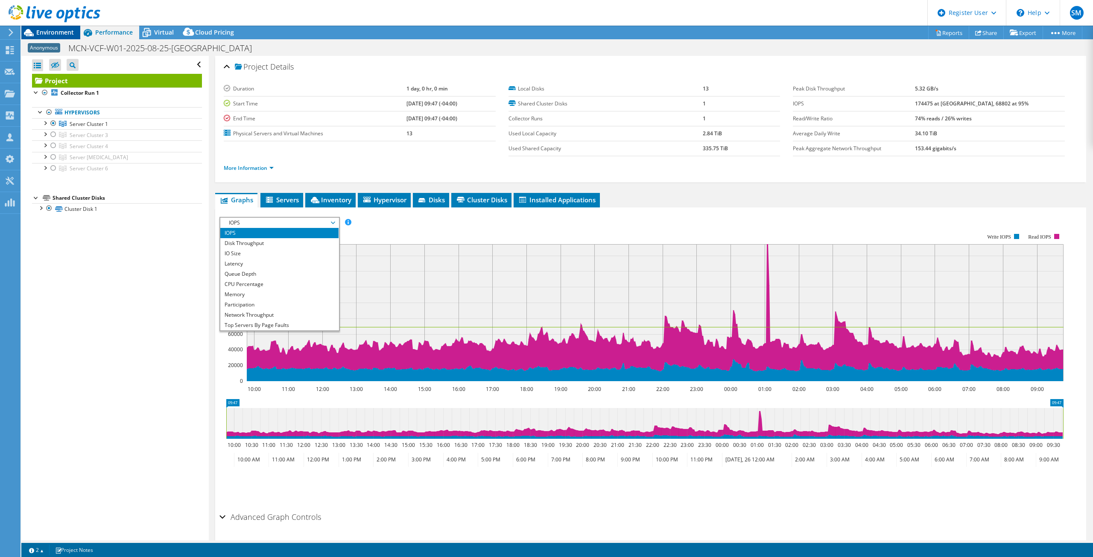
click at [59, 37] on div "Environment" at bounding box center [50, 33] width 59 height 14
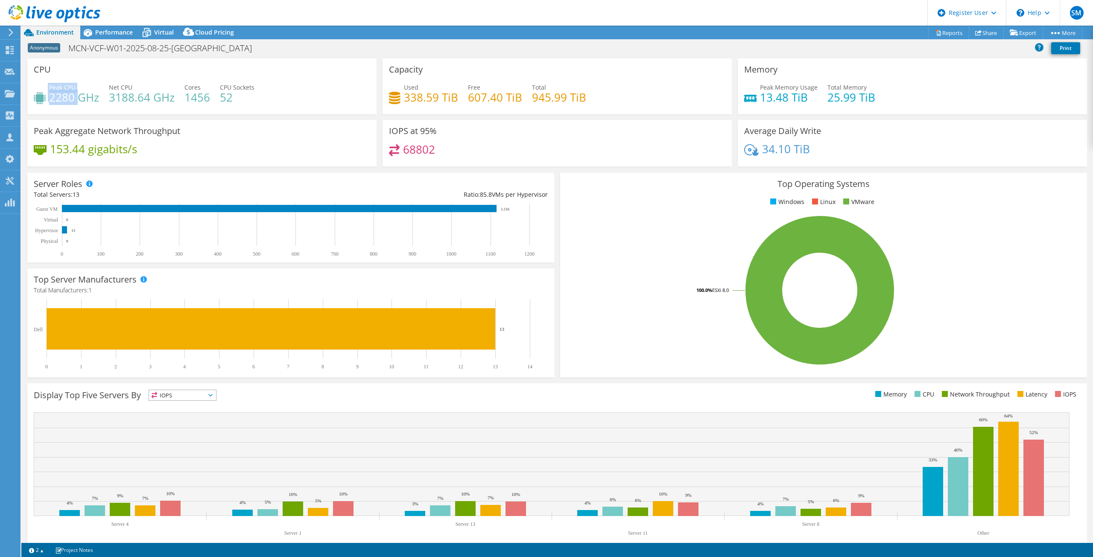
drag, startPoint x: 81, startPoint y: 99, endPoint x: 47, endPoint y: 100, distance: 34.2
click at [47, 100] on div "Peak CPU 2280 GHz" at bounding box center [66, 92] width 65 height 19
click at [35, 14] on use at bounding box center [55, 13] width 92 height 17
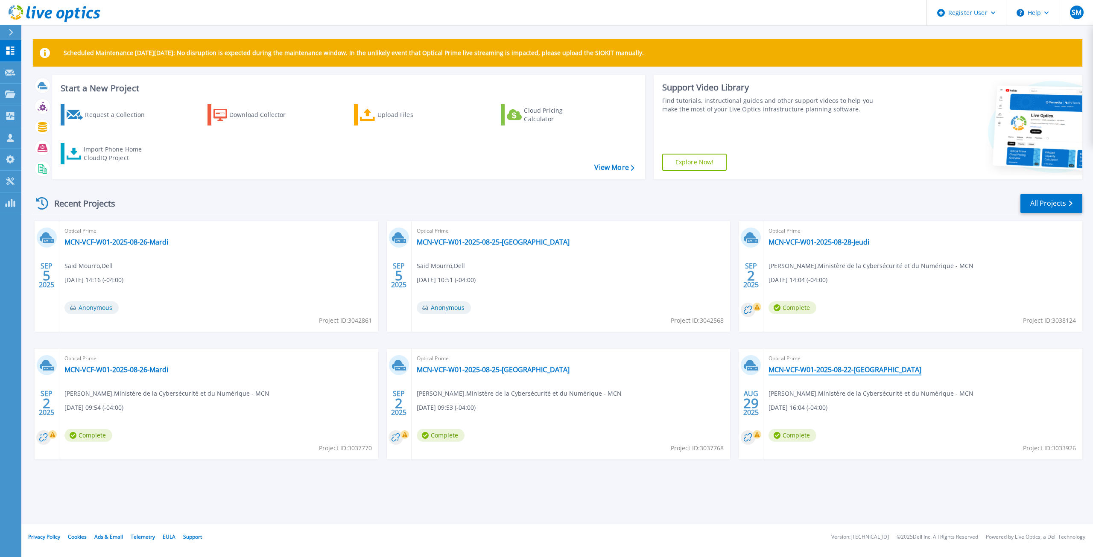
click at [809, 370] on link "MCN-VCF-W01-2025-08-22-[GEOGRAPHIC_DATA]" at bounding box center [844, 369] width 153 height 9
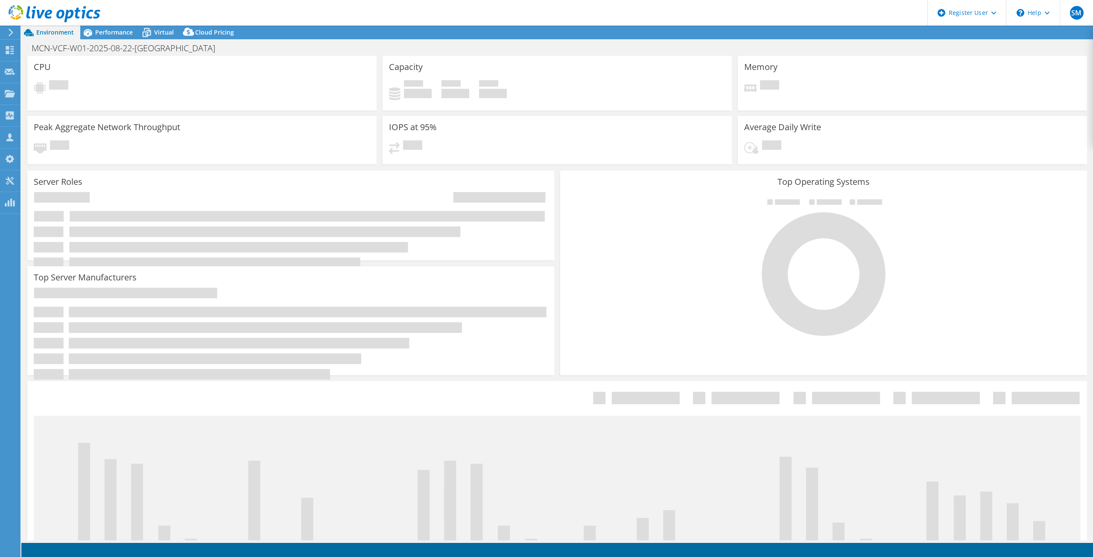
select select "USD"
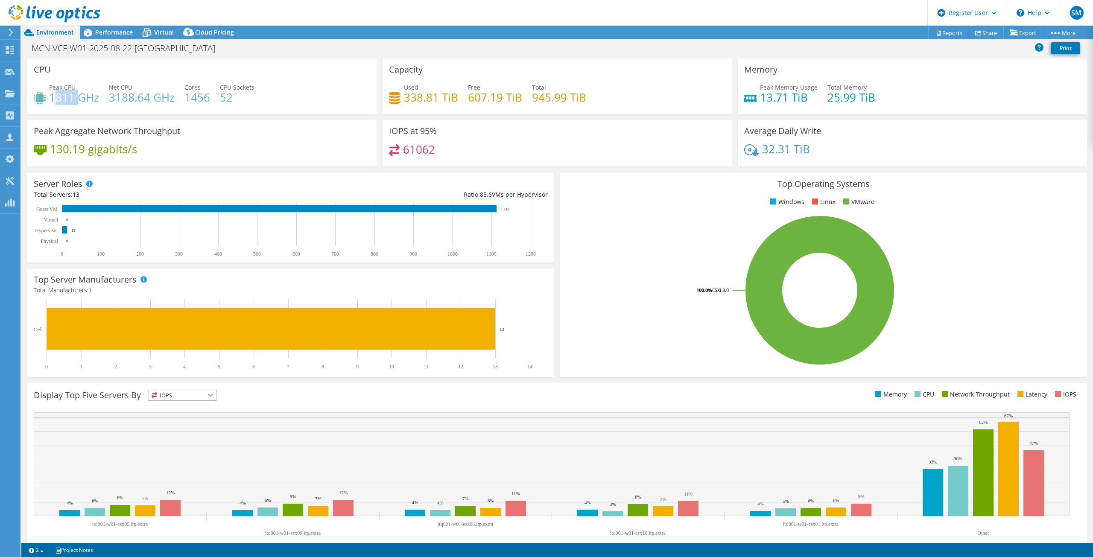
drag, startPoint x: 75, startPoint y: 101, endPoint x: 53, endPoint y: 100, distance: 21.8
click at [53, 100] on h4 "1811 GHz" at bounding box center [74, 97] width 50 height 9
click at [55, 100] on h4 "1811 GHz" at bounding box center [74, 97] width 50 height 9
click at [77, 18] on use at bounding box center [55, 13] width 92 height 17
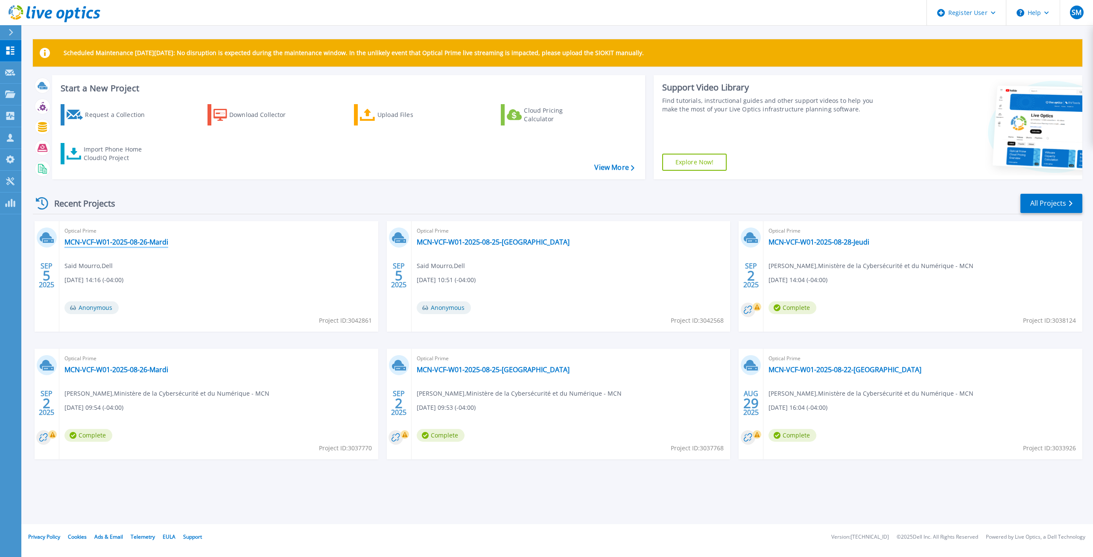
click at [114, 242] on link "MCN-VCF-W01-2025-08-26-Mardi" at bounding box center [116, 242] width 104 height 9
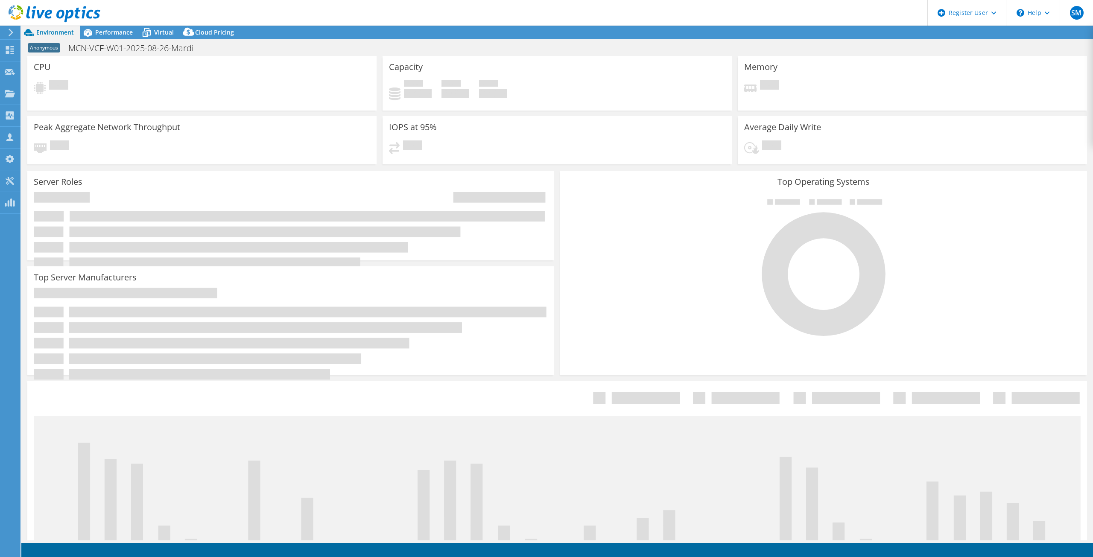
select select "USD"
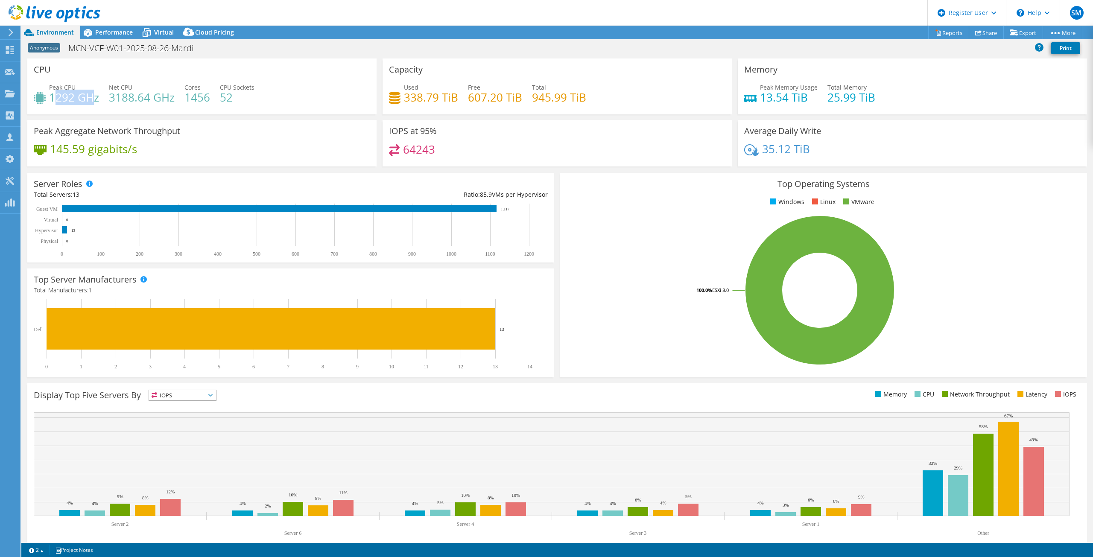
drag, startPoint x: 95, startPoint y: 99, endPoint x: 53, endPoint y: 99, distance: 41.8
click at [53, 99] on h4 "1292 GHz" at bounding box center [74, 97] width 50 height 9
drag, startPoint x: 53, startPoint y: 99, endPoint x: 90, endPoint y: 99, distance: 36.7
click at [90, 99] on h4 "1292 GHz" at bounding box center [74, 97] width 50 height 9
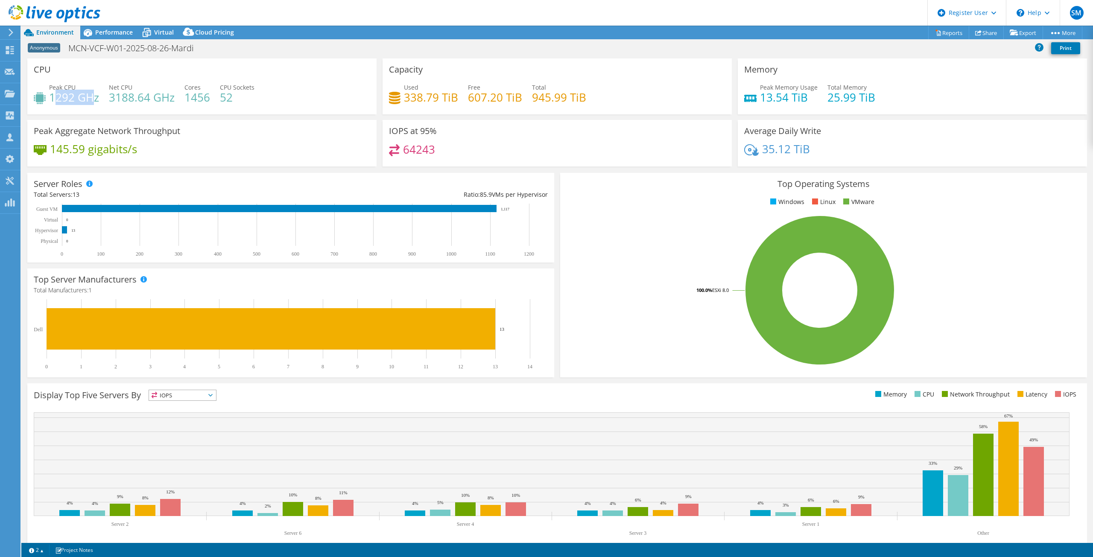
click at [90, 99] on h4 "1292 GHz" at bounding box center [74, 97] width 50 height 9
drag, startPoint x: 92, startPoint y: 99, endPoint x: 67, endPoint y: 99, distance: 25.2
click at [67, 99] on h4 "1292 GHz" at bounding box center [74, 97] width 50 height 9
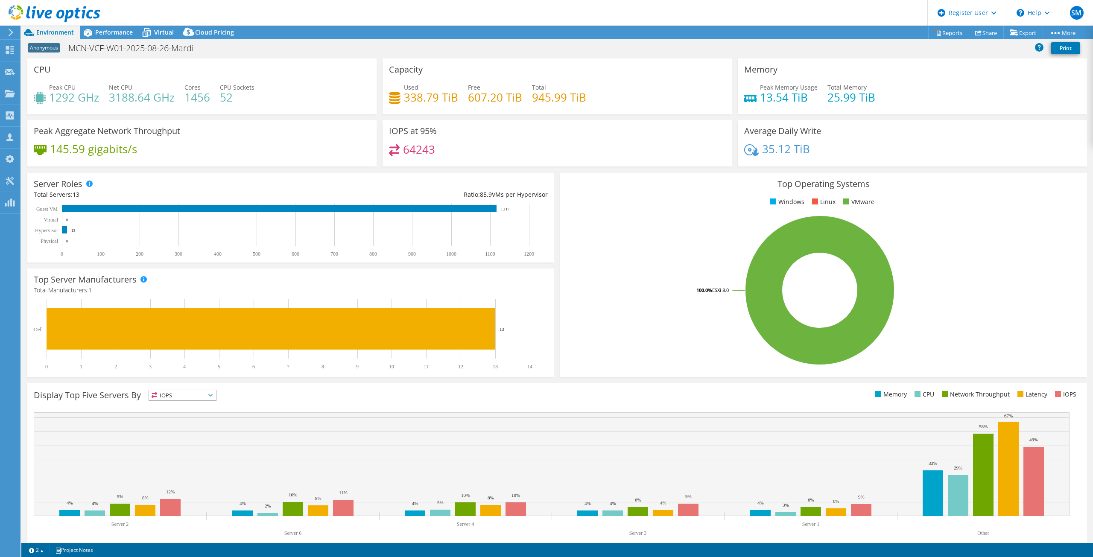
click at [62, 18] on icon at bounding box center [55, 13] width 92 height 17
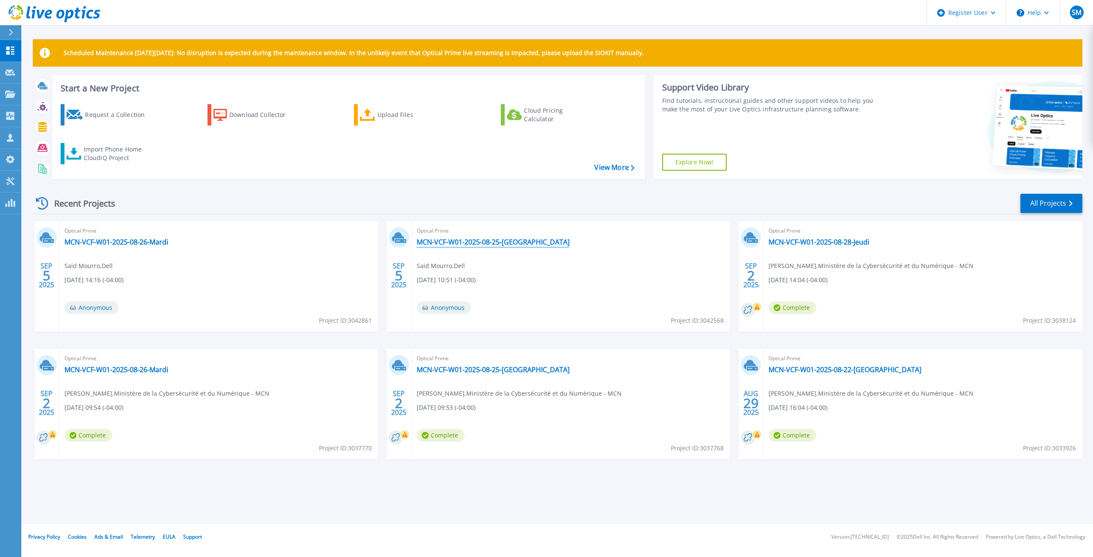
click at [481, 245] on link "MCN-VCF-W01-2025-08-25-[GEOGRAPHIC_DATA]" at bounding box center [493, 242] width 153 height 9
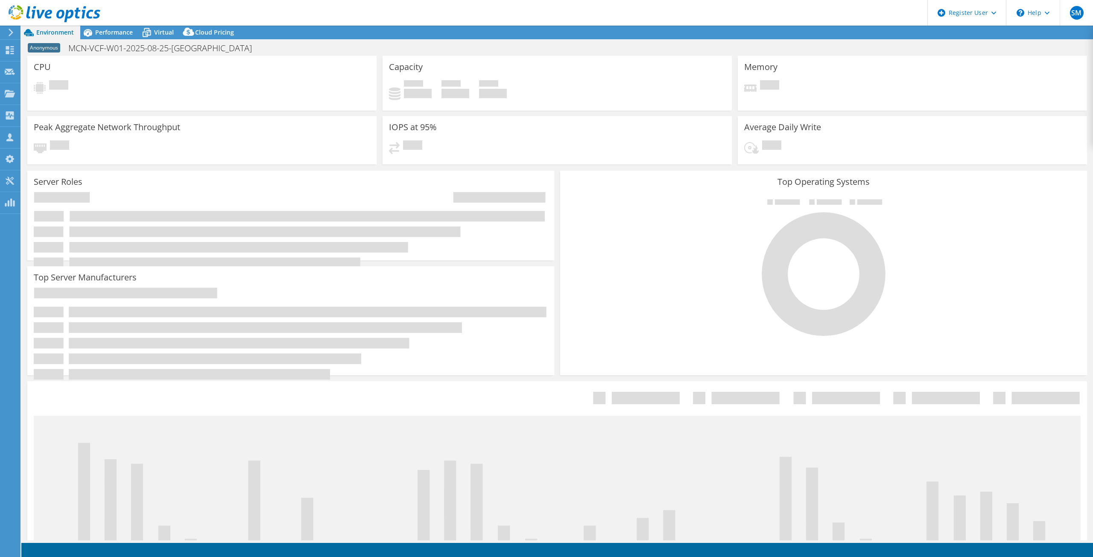
select select "[GEOGRAPHIC_DATA]"
select select "CAD"
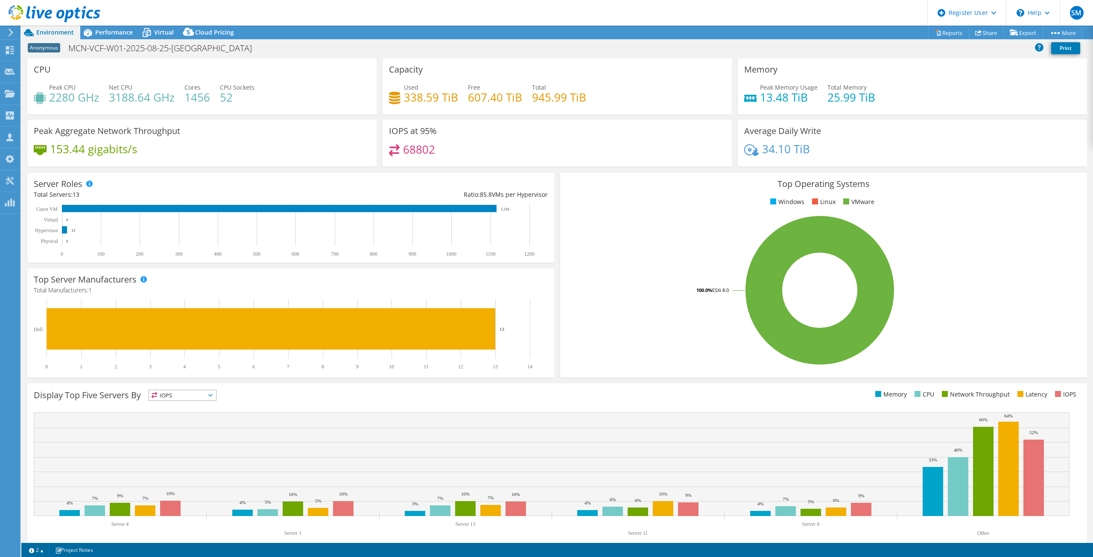
click at [552, 260] on div "Server Roles Physical Servers represent bare metal servers that were targets of…" at bounding box center [290, 218] width 533 height 96
click at [90, 31] on icon at bounding box center [87, 32] width 15 height 15
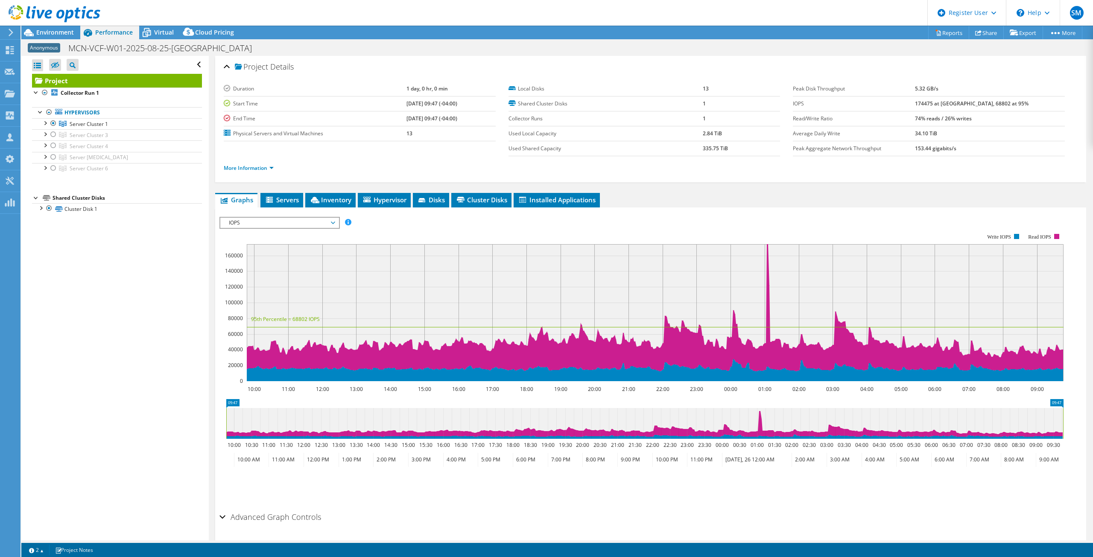
click at [525, 185] on div "Project Details Duration 1 day, 0 hr, 0 min Start Time 08/25/2025, 09:47 (-04:0…" at bounding box center [651, 311] width 884 height 511
click at [532, 182] on div "Project Details Duration 1 day, 0 hr, 0 min Start Time 08/25/2025, 09:47 (-04:0…" at bounding box center [650, 119] width 871 height 126
click at [250, 218] on span "IOPS" at bounding box center [280, 223] width 110 height 10
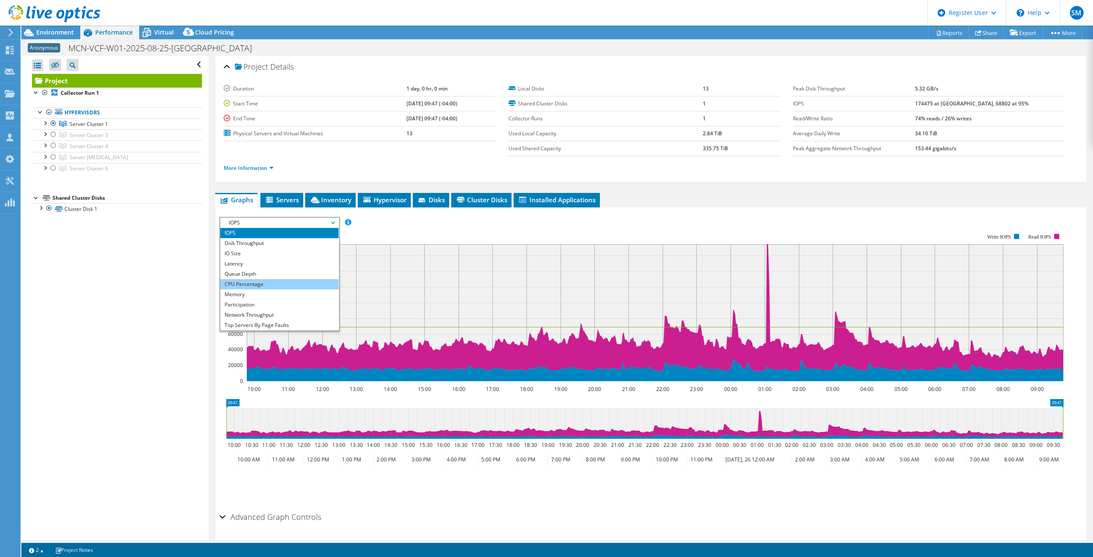
click at [256, 280] on li "CPU Percentage" at bounding box center [279, 284] width 118 height 10
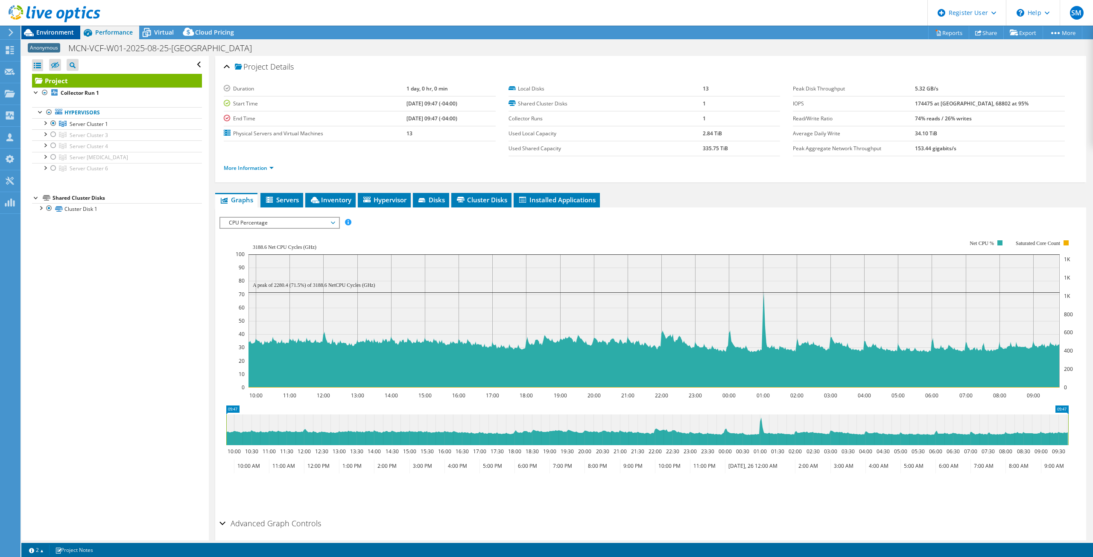
click at [50, 32] on span "Environment" at bounding box center [55, 32] width 38 height 8
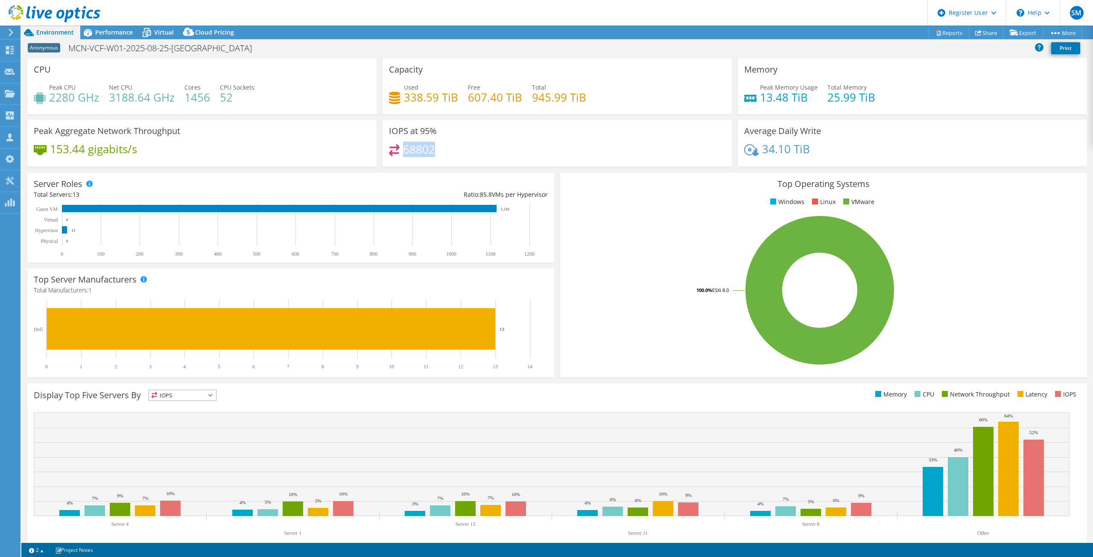
drag, startPoint x: 442, startPoint y: 152, endPoint x: 401, endPoint y: 151, distance: 41.0
click at [401, 151] on div "68802" at bounding box center [557, 153] width 336 height 18
click at [125, 33] on span "Performance" at bounding box center [114, 32] width 38 height 8
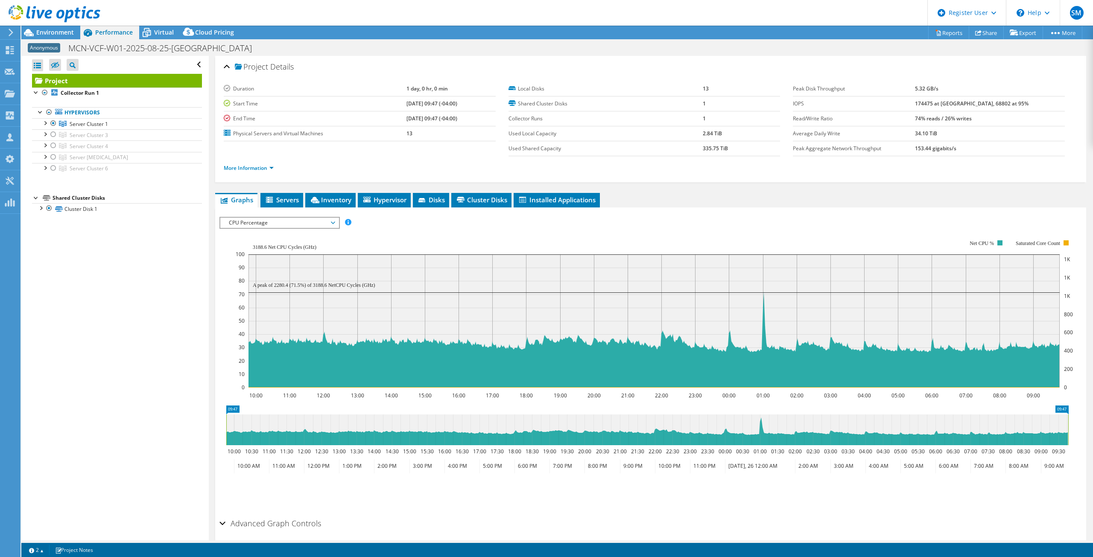
click at [321, 223] on span "CPU Percentage" at bounding box center [280, 223] width 110 height 10
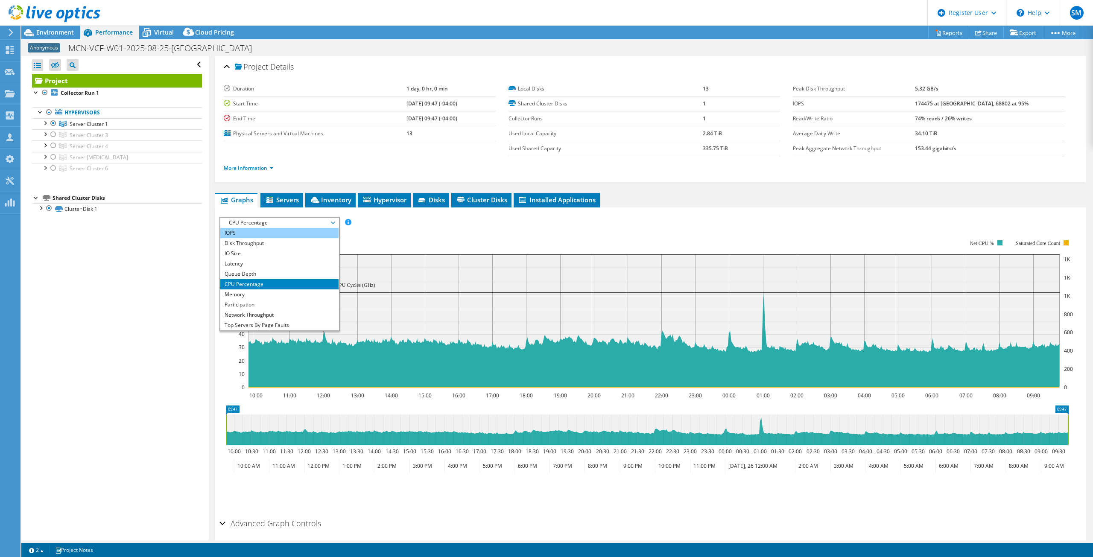
click at [277, 232] on li "IOPS" at bounding box center [279, 233] width 118 height 10
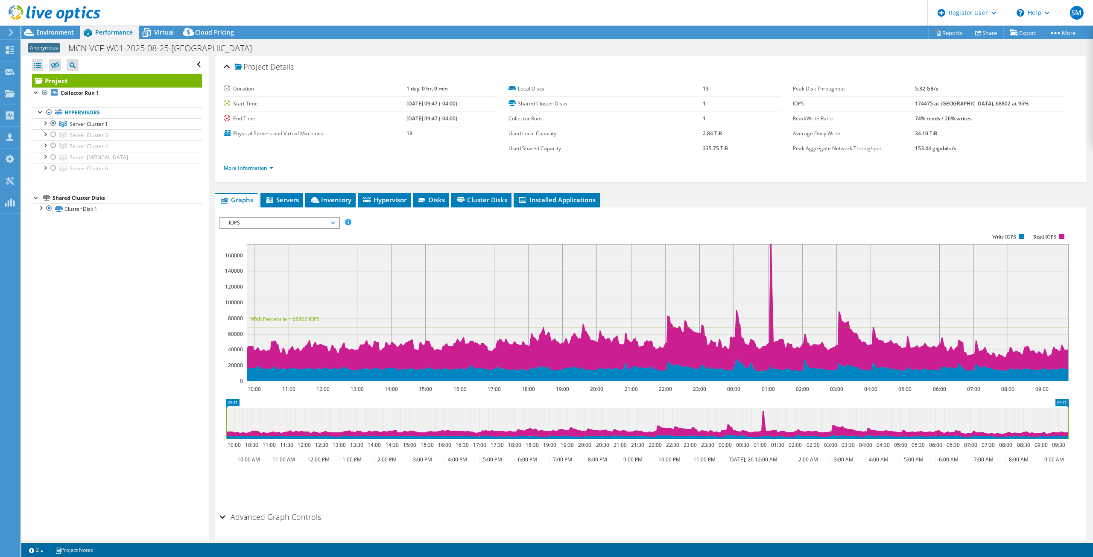
click at [493, 414] on icon at bounding box center [647, 423] width 842 height 31
click at [493, 405] on icon "09:47 09:47 10:00 10:30 11:00 11:30 12:00 12:30 13:00 13:30 14:00 14:30 15:00 1…" at bounding box center [646, 433] width 855 height 68
click at [494, 405] on icon "09:47 09:47 10:00 10:30 11:00 11:30 12:00 12:30 13:00 13:30 14:00 14:30 15:00 1…" at bounding box center [646, 433] width 855 height 68
click at [347, 222] on span at bounding box center [348, 222] width 6 height 6
click at [754, 229] on rect at bounding box center [643, 307] width 849 height 171
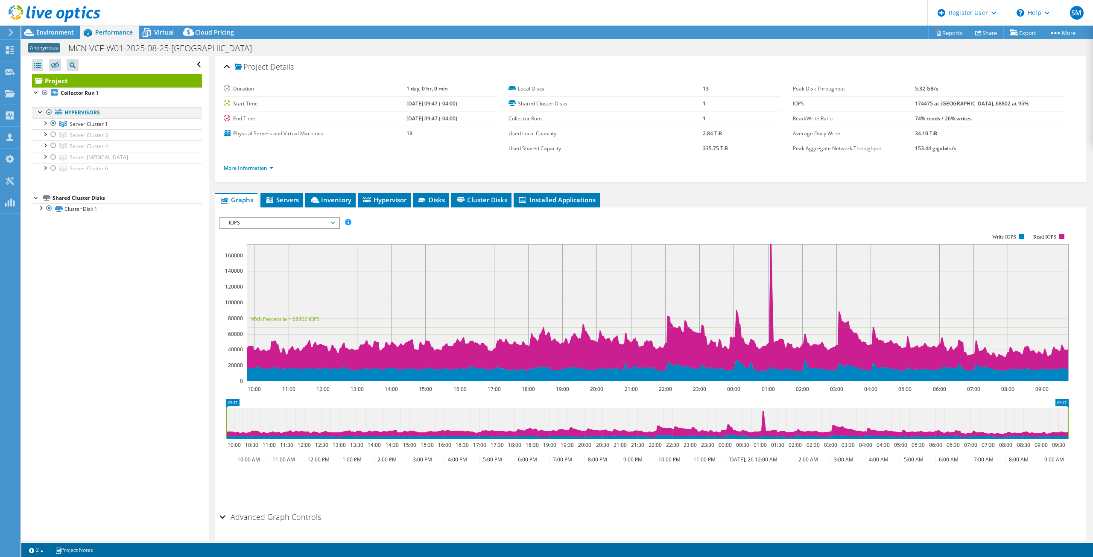
click at [51, 114] on div at bounding box center [49, 112] width 9 height 10
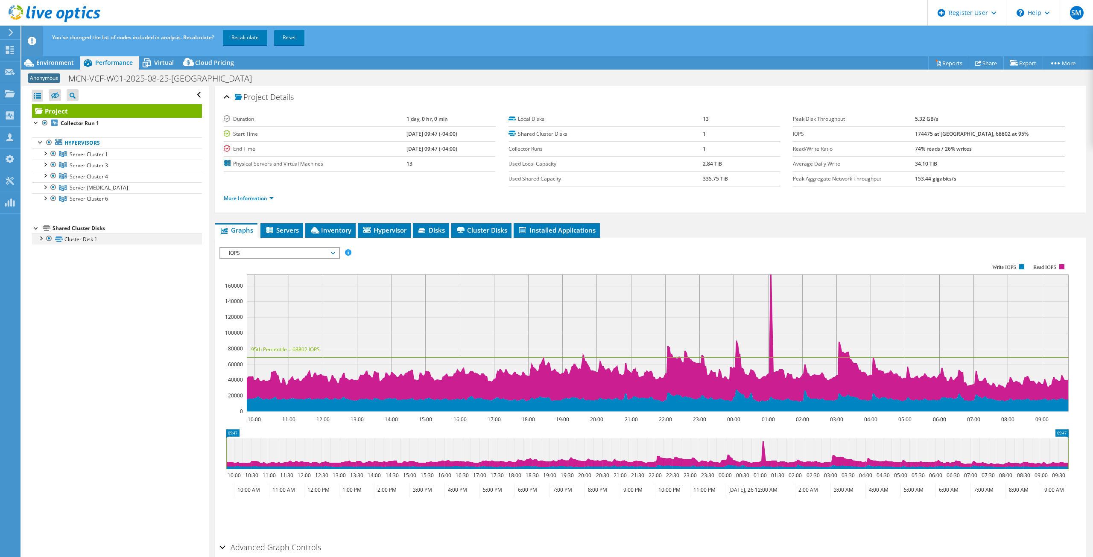
click at [40, 238] on div at bounding box center [40, 237] width 9 height 9
click at [235, 29] on div "You've changed the list of nodes included in analysis. Recalculate? Recalculate…" at bounding box center [573, 38] width 1046 height 24
click at [242, 43] on link "Recalculate" at bounding box center [245, 37] width 44 height 15
click at [44, 152] on div at bounding box center [45, 153] width 9 height 9
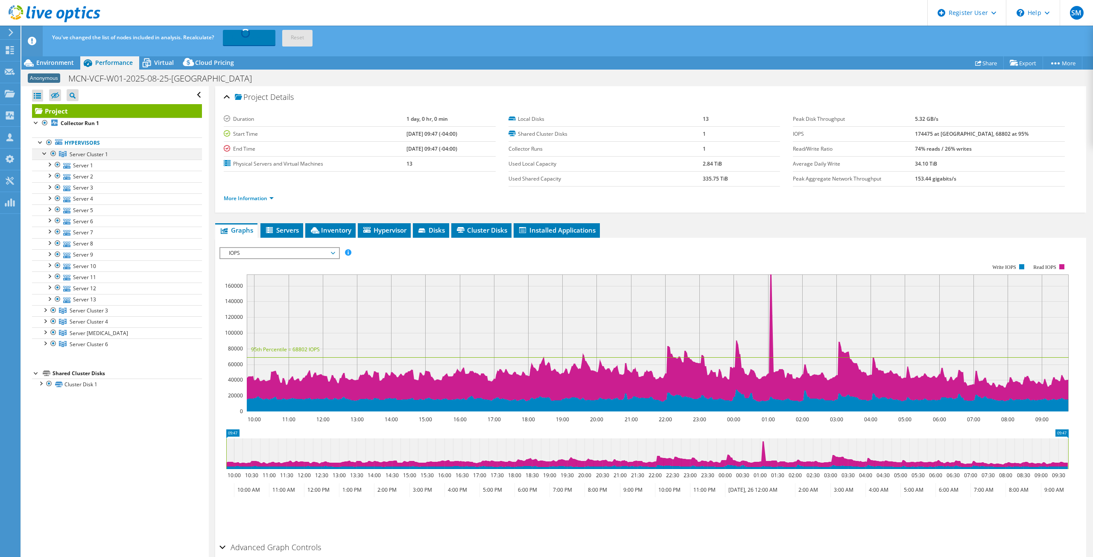
click at [44, 152] on div at bounding box center [45, 153] width 9 height 9
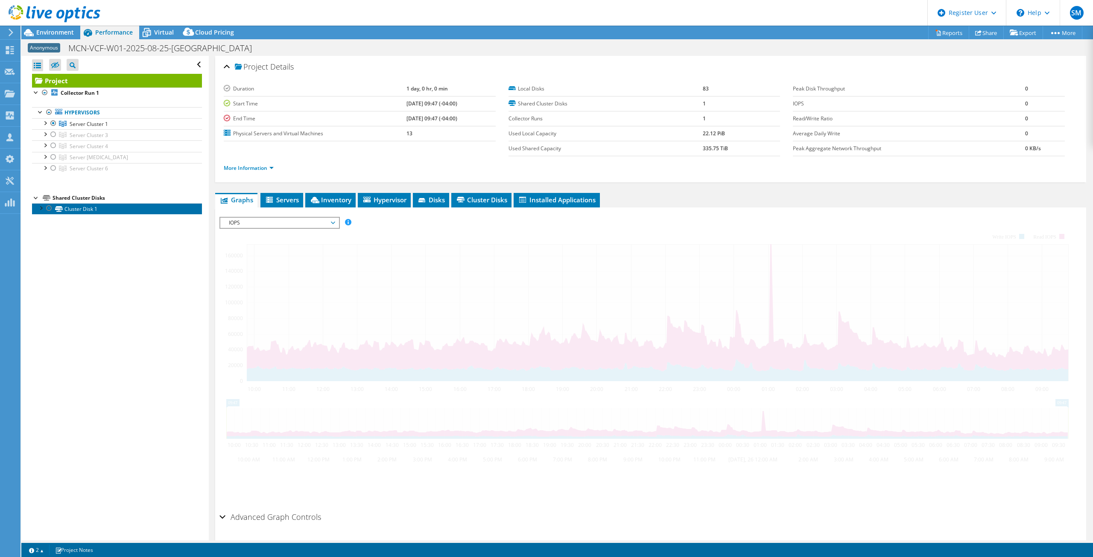
click at [42, 213] on link "Cluster Disk 1" at bounding box center [117, 208] width 170 height 11
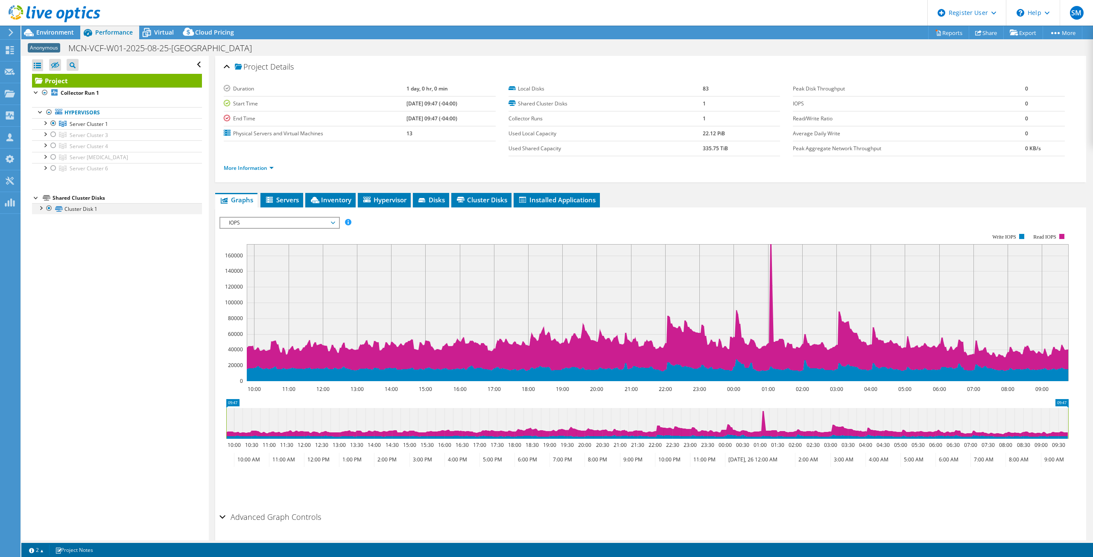
click at [42, 207] on div at bounding box center [40, 207] width 9 height 9
click at [41, 208] on div at bounding box center [40, 207] width 9 height 9
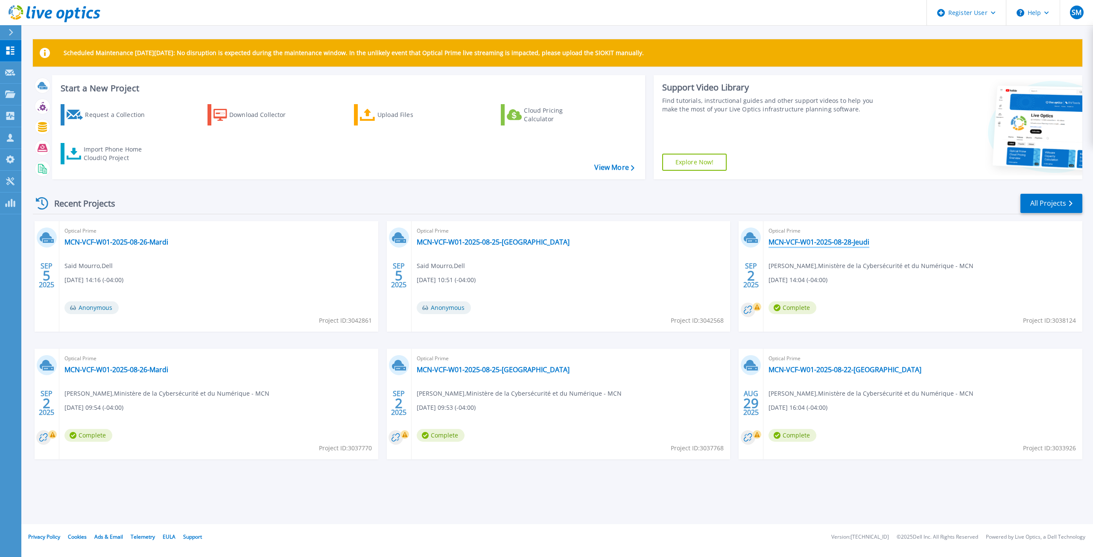
click at [828, 245] on link "MCN-VCF-W01-2025-08-28-Jeudi" at bounding box center [818, 242] width 101 height 9
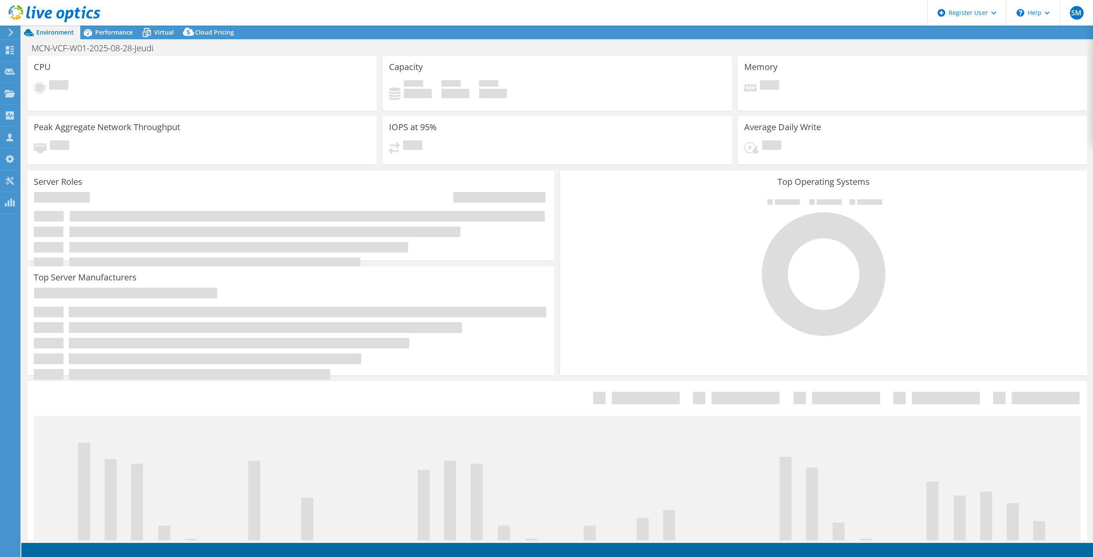
select select "USD"
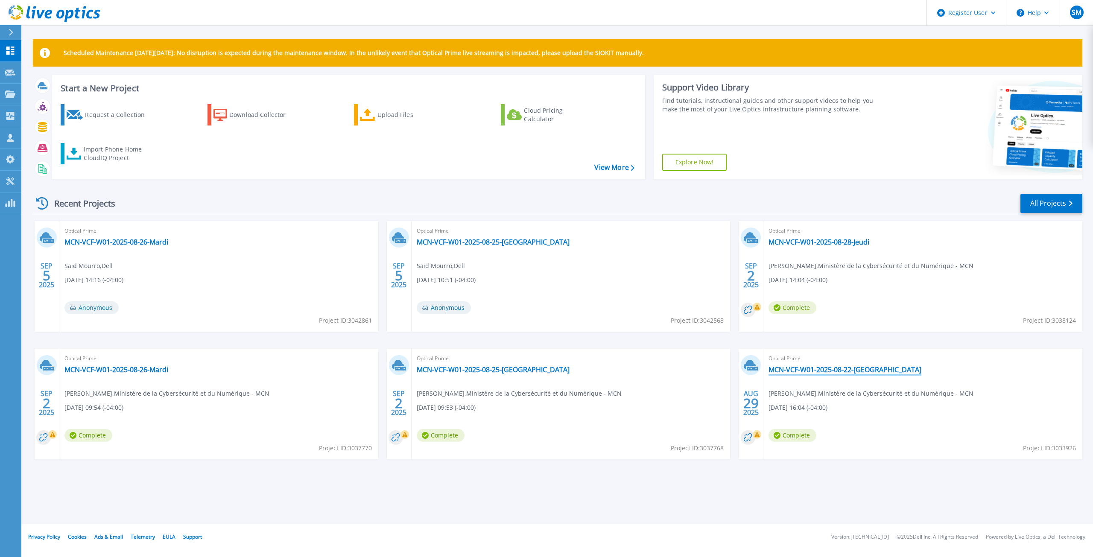
click at [821, 372] on link "MCN-VCF-W01-2025-08-22-[GEOGRAPHIC_DATA]" at bounding box center [844, 369] width 153 height 9
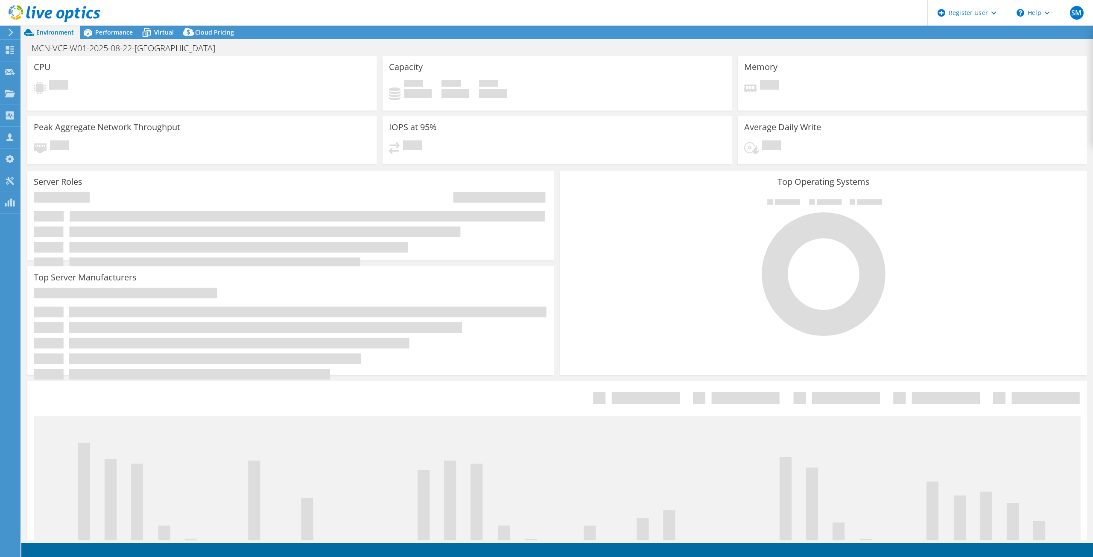
select select "USD"
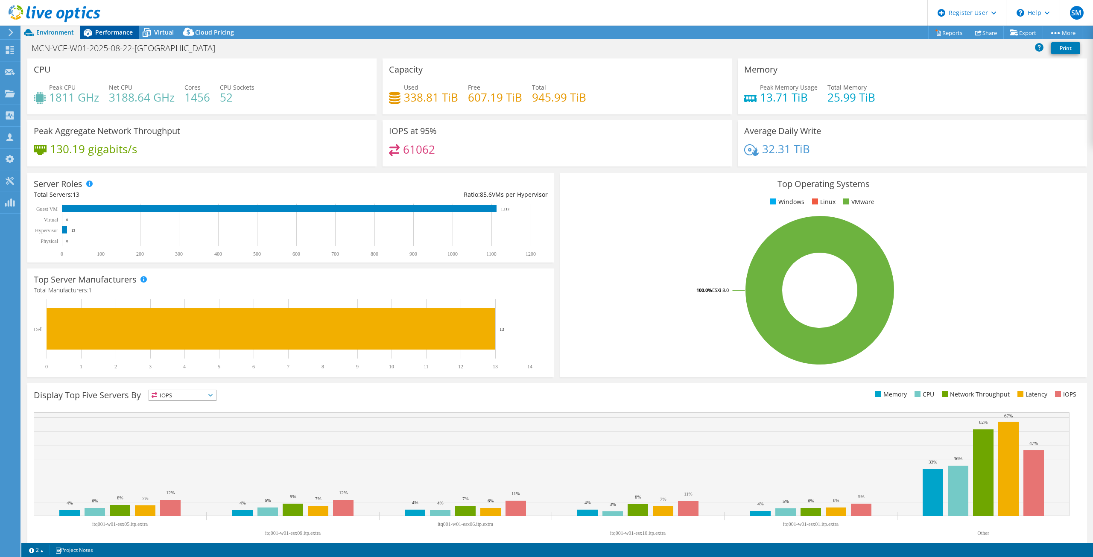
click at [127, 38] on div "Performance" at bounding box center [109, 33] width 59 height 14
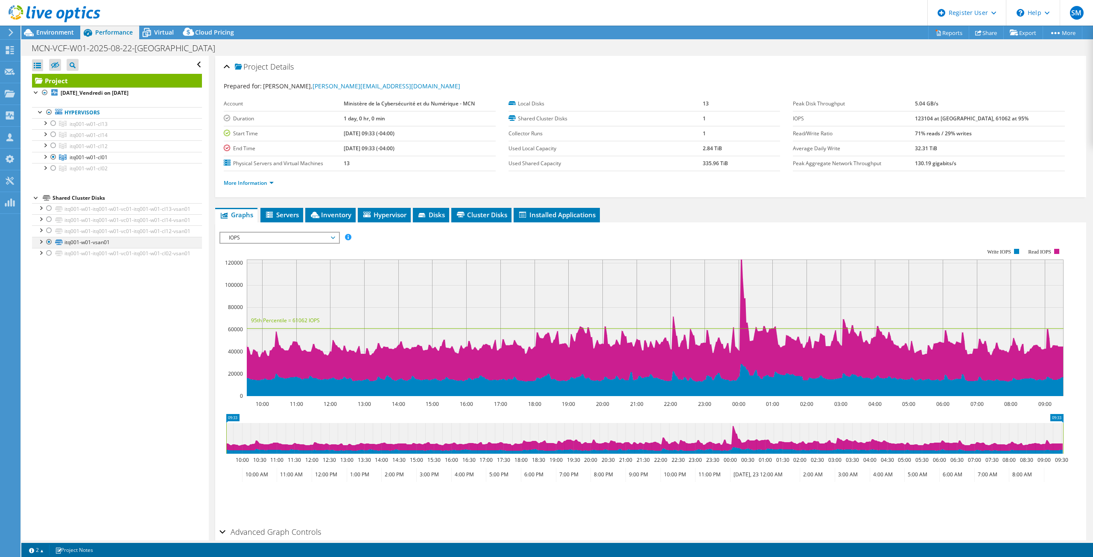
click at [41, 245] on div at bounding box center [40, 241] width 9 height 9
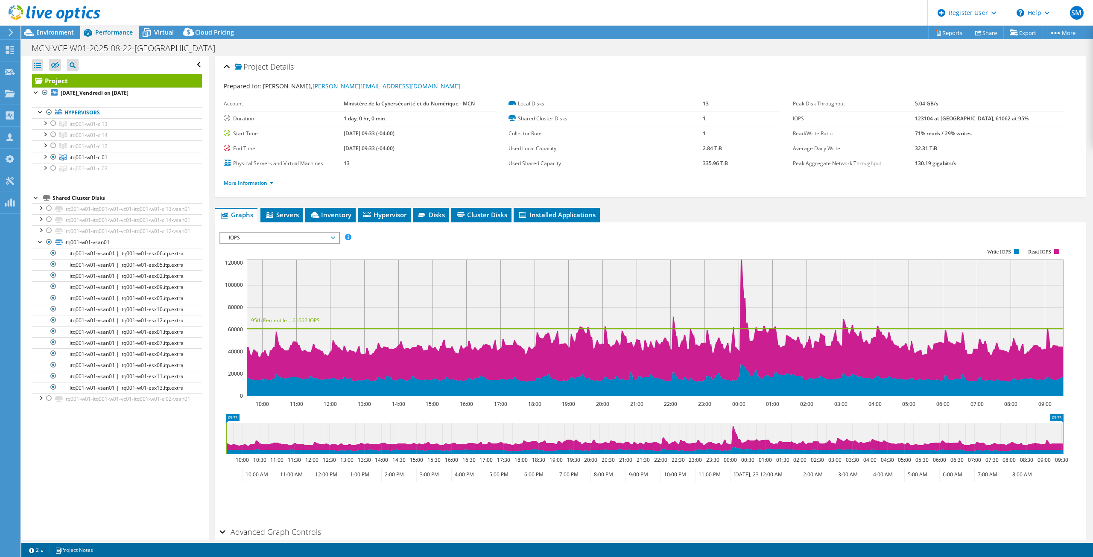
click at [262, 236] on span "IOPS" at bounding box center [280, 238] width 110 height 10
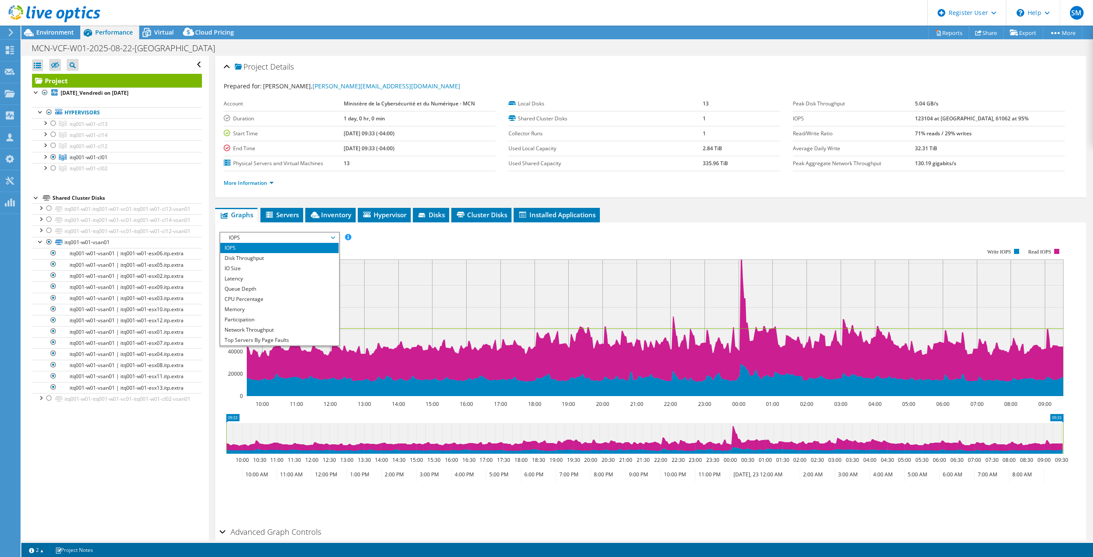
click at [284, 233] on span "IOPS" at bounding box center [280, 238] width 110 height 10
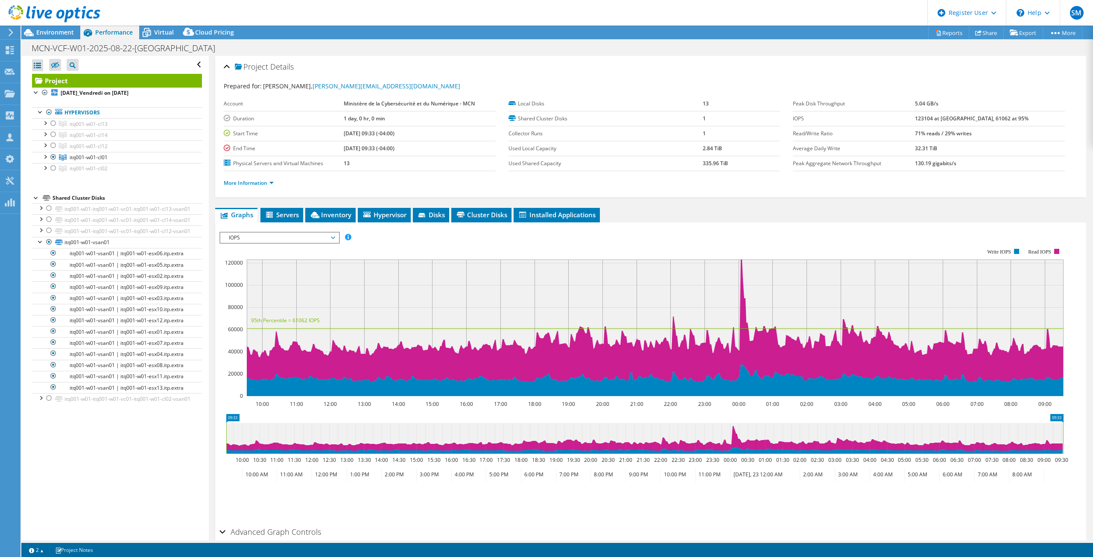
click at [284, 235] on span "IOPS" at bounding box center [280, 238] width 110 height 10
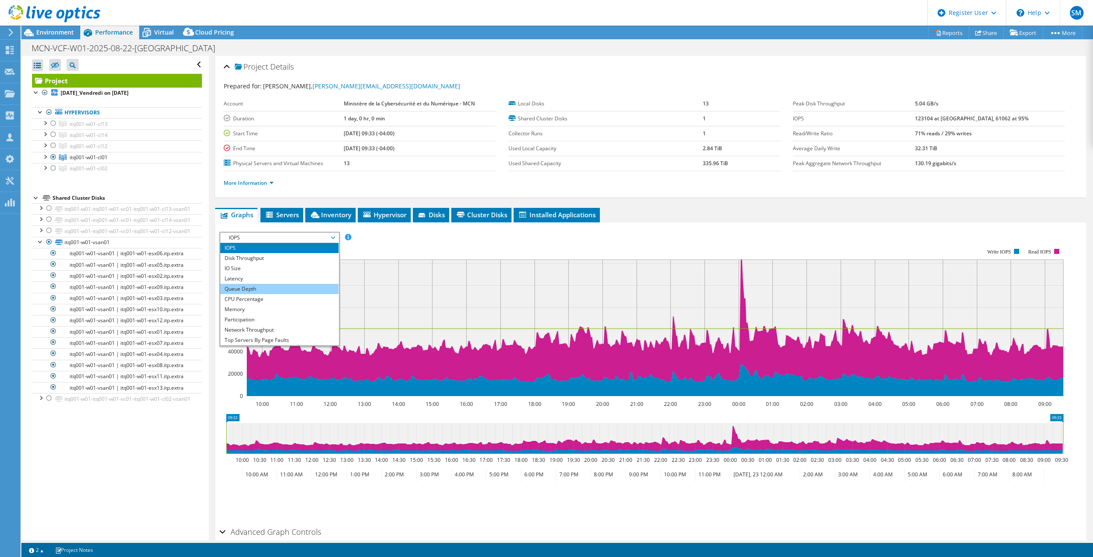
click at [267, 286] on li "Queue Depth" at bounding box center [279, 289] width 118 height 10
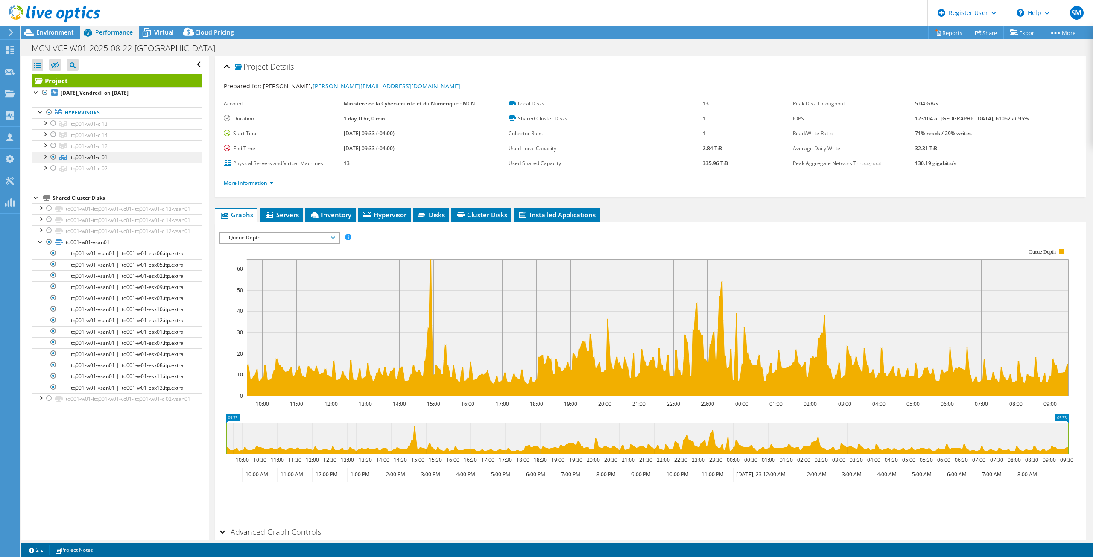
click at [93, 157] on span "itq001-w01-cl01" at bounding box center [89, 157] width 38 height 7
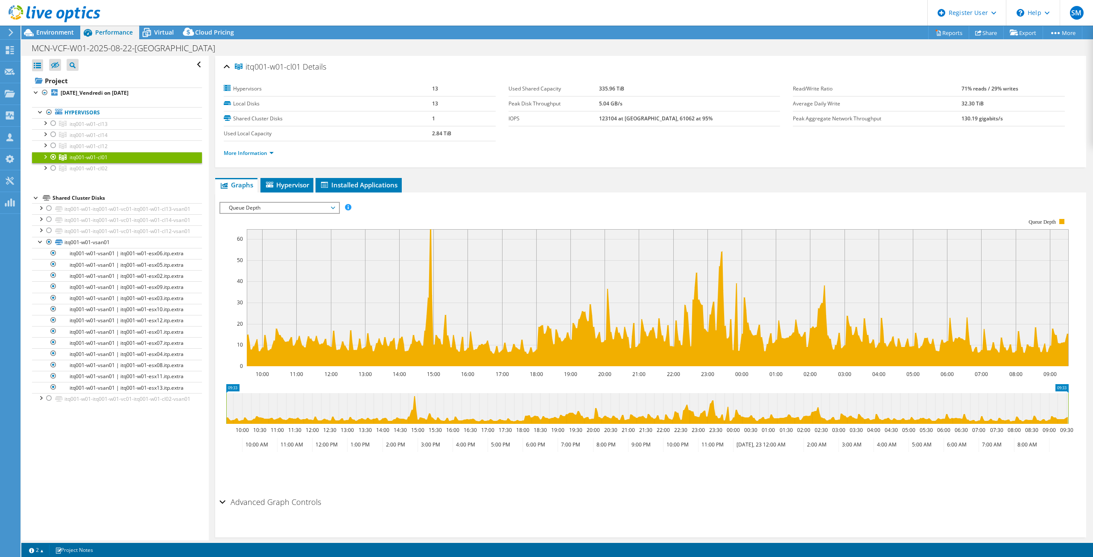
click at [329, 205] on span "Queue Depth" at bounding box center [280, 208] width 110 height 10
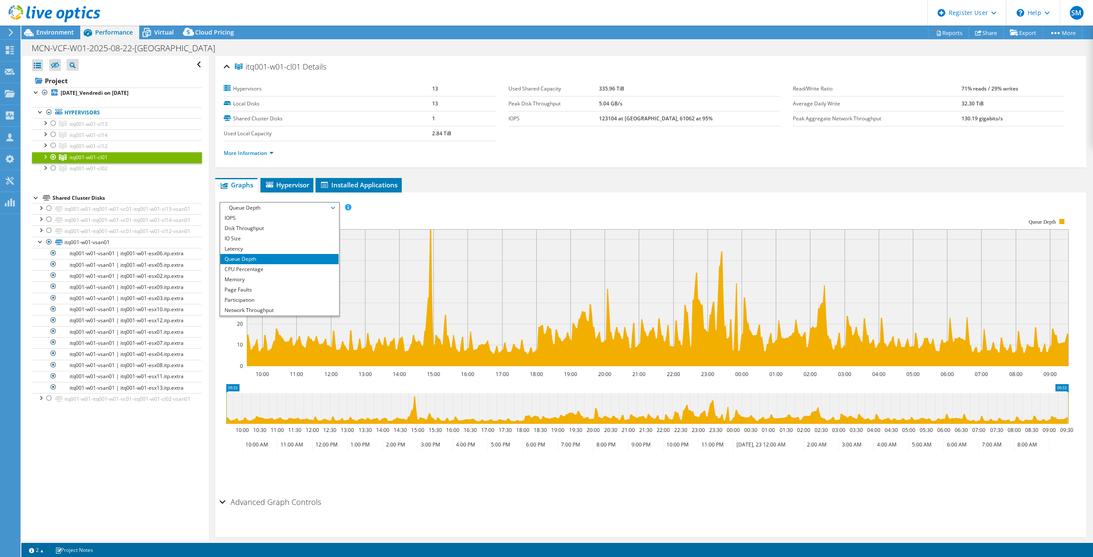
click at [329, 205] on span "Queue Depth" at bounding box center [280, 208] width 110 height 10
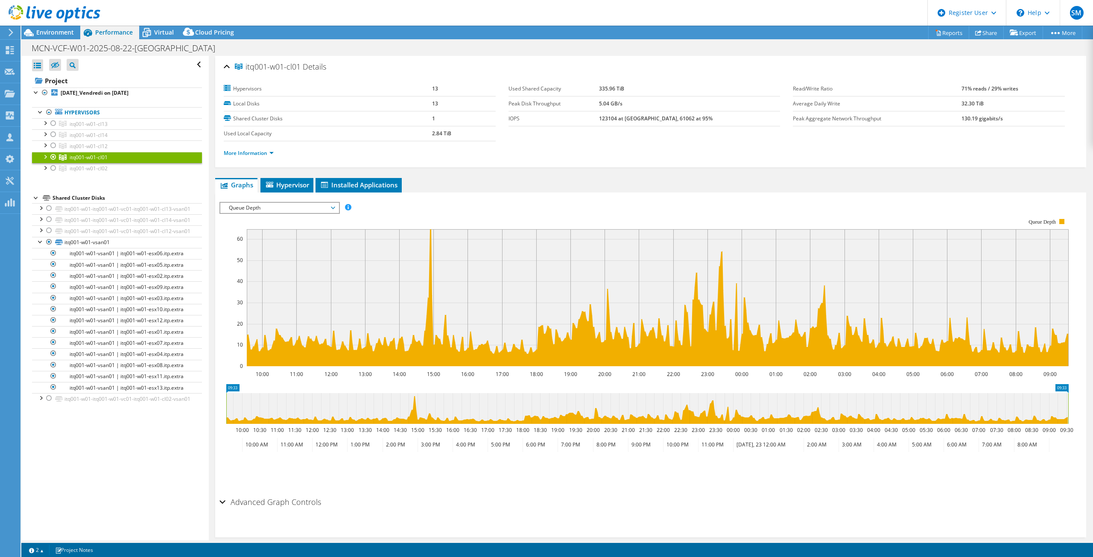
click at [283, 207] on span "Queue Depth" at bounding box center [280, 208] width 110 height 10
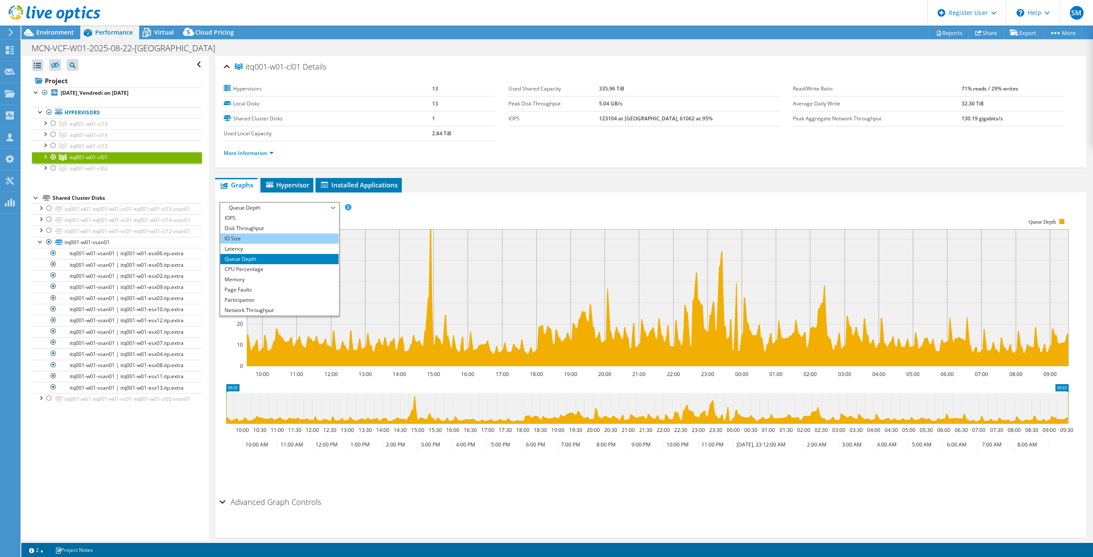
click at [265, 240] on li "IO Size" at bounding box center [279, 238] width 118 height 10
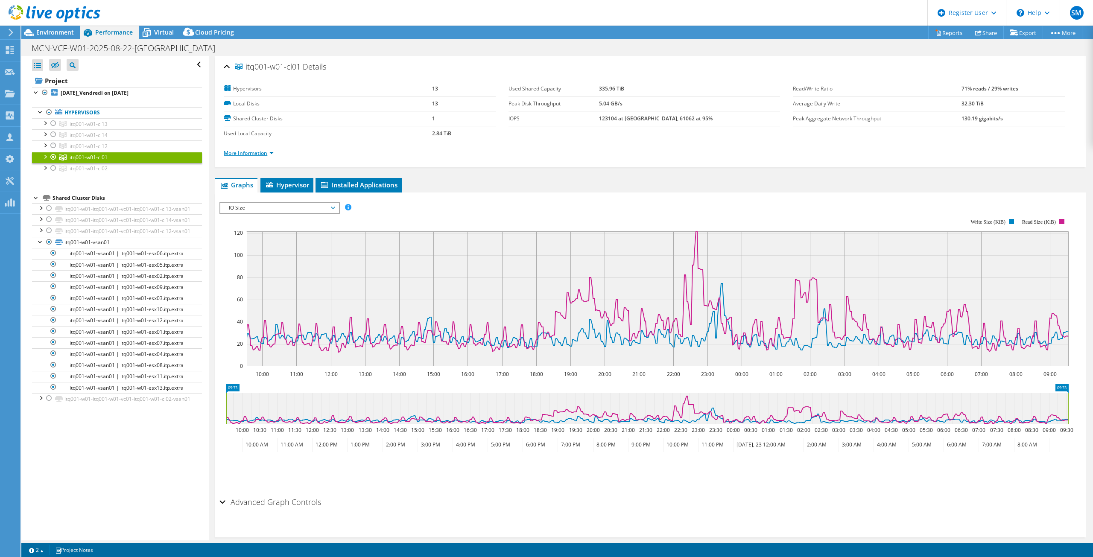
click at [257, 152] on link "More Information" at bounding box center [249, 152] width 50 height 7
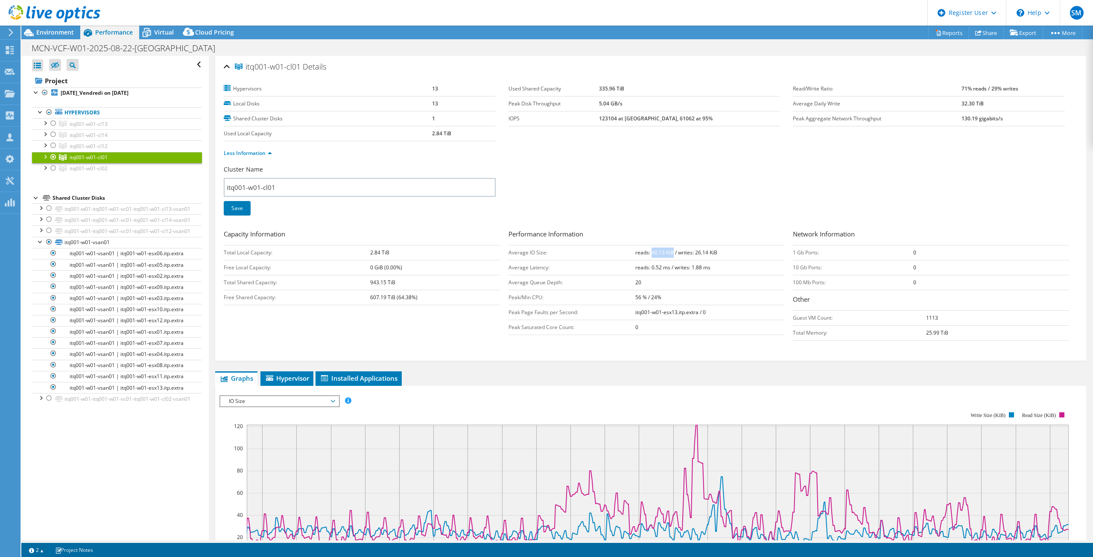
drag, startPoint x: 647, startPoint y: 256, endPoint x: 669, endPoint y: 253, distance: 21.6
click at [669, 253] on td "reads: 40.13 KiB / writes: 26.14 KiB" at bounding box center [709, 252] width 149 height 15
drag, startPoint x: 692, startPoint y: 251, endPoint x: 722, endPoint y: 251, distance: 30.3
click at [722, 251] on td "reads: 40.13 KiB / writes: 26.14 KiB" at bounding box center [709, 252] width 149 height 15
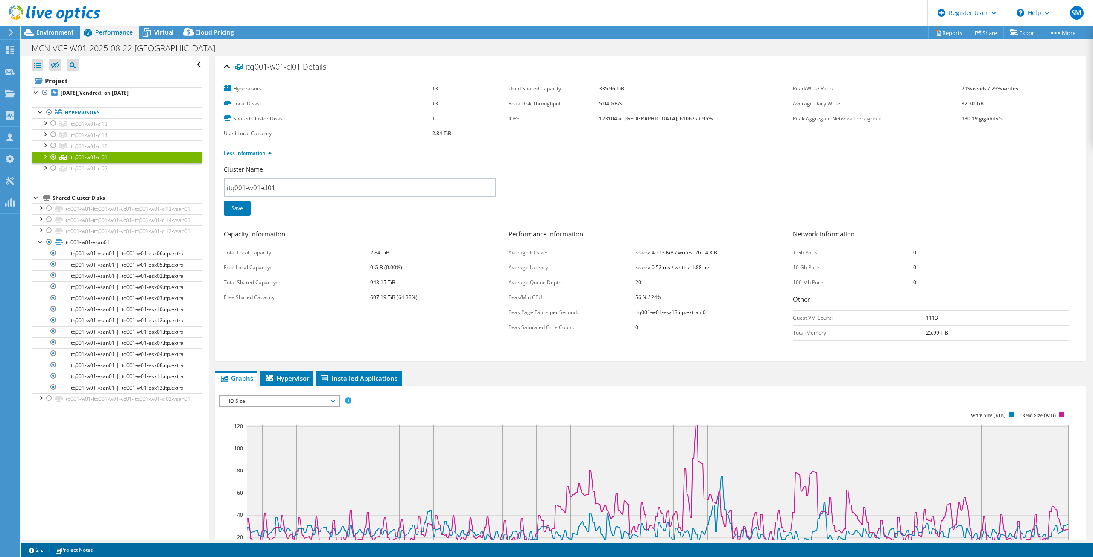
click at [722, 251] on td "reads: 40.13 KiB / writes: 26.14 KiB" at bounding box center [709, 252] width 149 height 15
drag, startPoint x: 722, startPoint y: 251, endPoint x: 634, endPoint y: 254, distance: 88.0
click at [635, 254] on td "reads: 40.13 KiB / writes: 26.14 KiB" at bounding box center [709, 252] width 149 height 15
click at [635, 254] on b "reads: 40.13 KiB / writes: 26.14 KiB" at bounding box center [676, 252] width 82 height 7
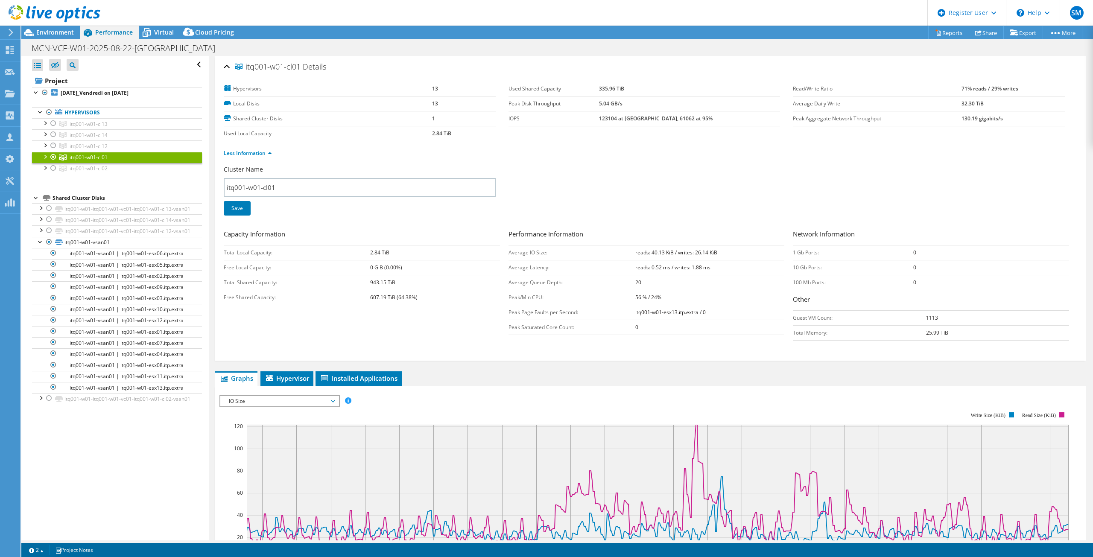
click at [651, 253] on b "reads: 40.13 KiB / writes: 26.14 KiB" at bounding box center [676, 252] width 82 height 7
click at [651, 255] on b "reads: 40.13 KiB / writes: 26.14 KiB" at bounding box center [676, 252] width 82 height 7
drag, startPoint x: 649, startPoint y: 252, endPoint x: 656, endPoint y: 252, distance: 6.4
click at [656, 252] on b "reads: 40.13 KiB / writes: 26.14 KiB" at bounding box center [676, 252] width 82 height 7
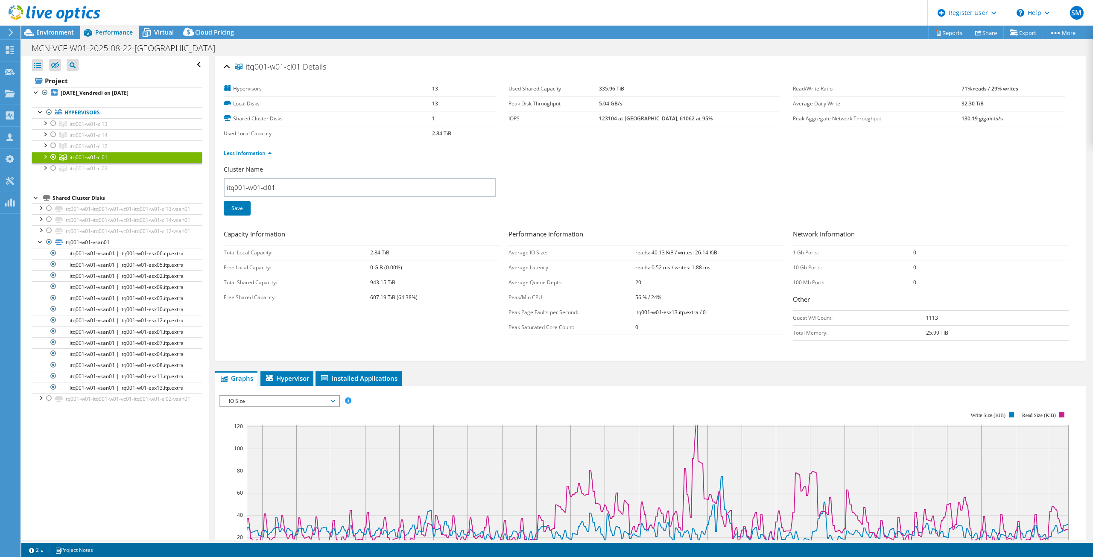
click at [646, 254] on b "reads: 40.13 KiB / writes: 26.14 KiB" at bounding box center [676, 252] width 82 height 7
click at [139, 337] on link "itq001-w01-vsan01 | itq001-w01-esx01.itp.extra" at bounding box center [117, 331] width 170 height 11
